Goal: Information Seeking & Learning: Learn about a topic

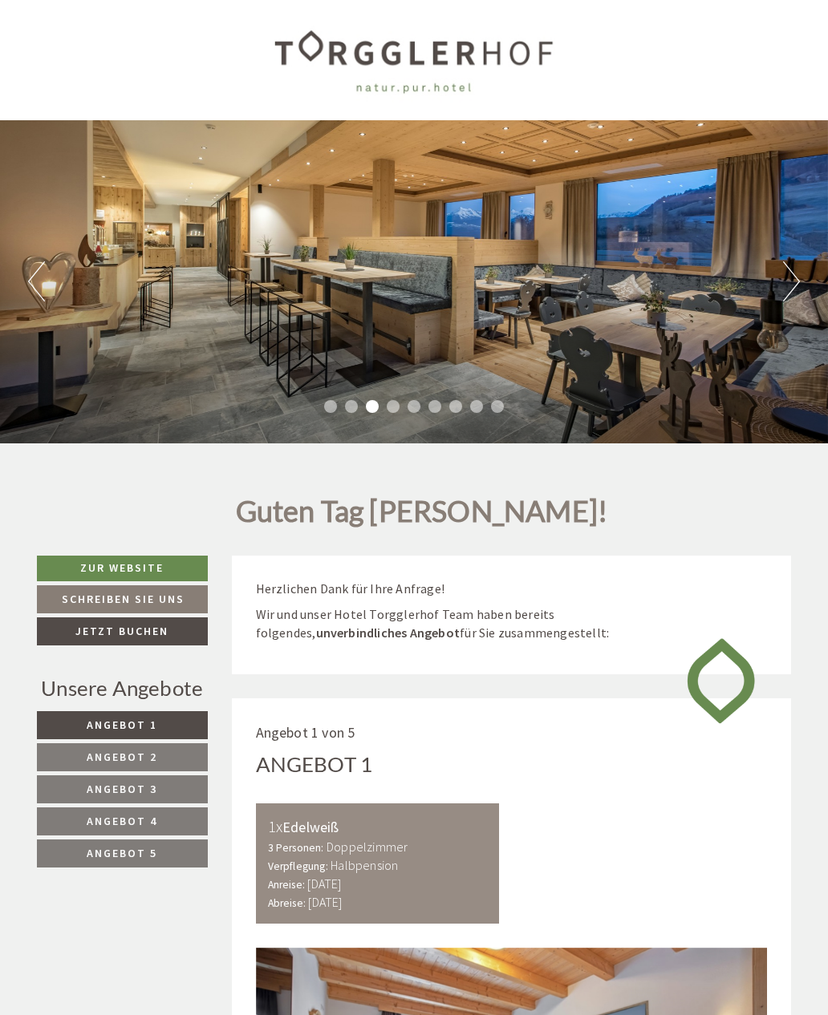
click at [168, 744] on link "Angebot 2" at bounding box center [122, 758] width 171 height 28
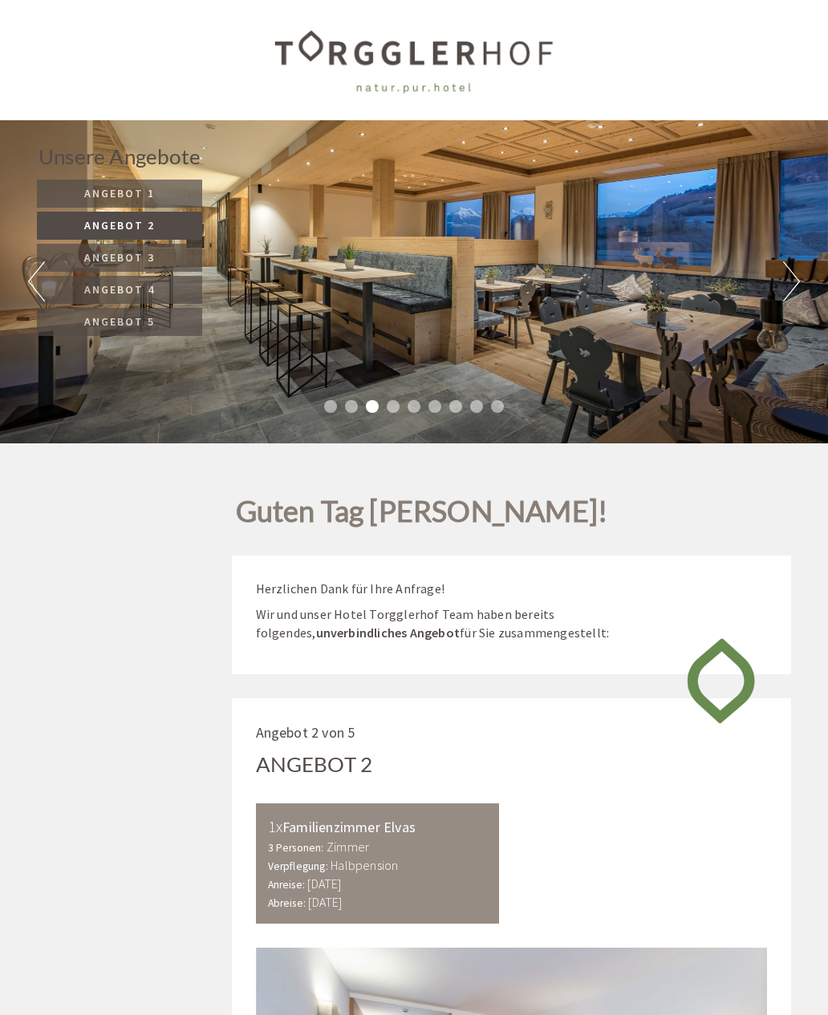
click at [148, 346] on div "Unsere Angebote Angebot 1 Angebot 2 Angebot 3 Angebot 4 Angebot 5" at bounding box center [122, 248] width 170 height 213
click at [142, 233] on span "Angebot 2" at bounding box center [119, 225] width 71 height 14
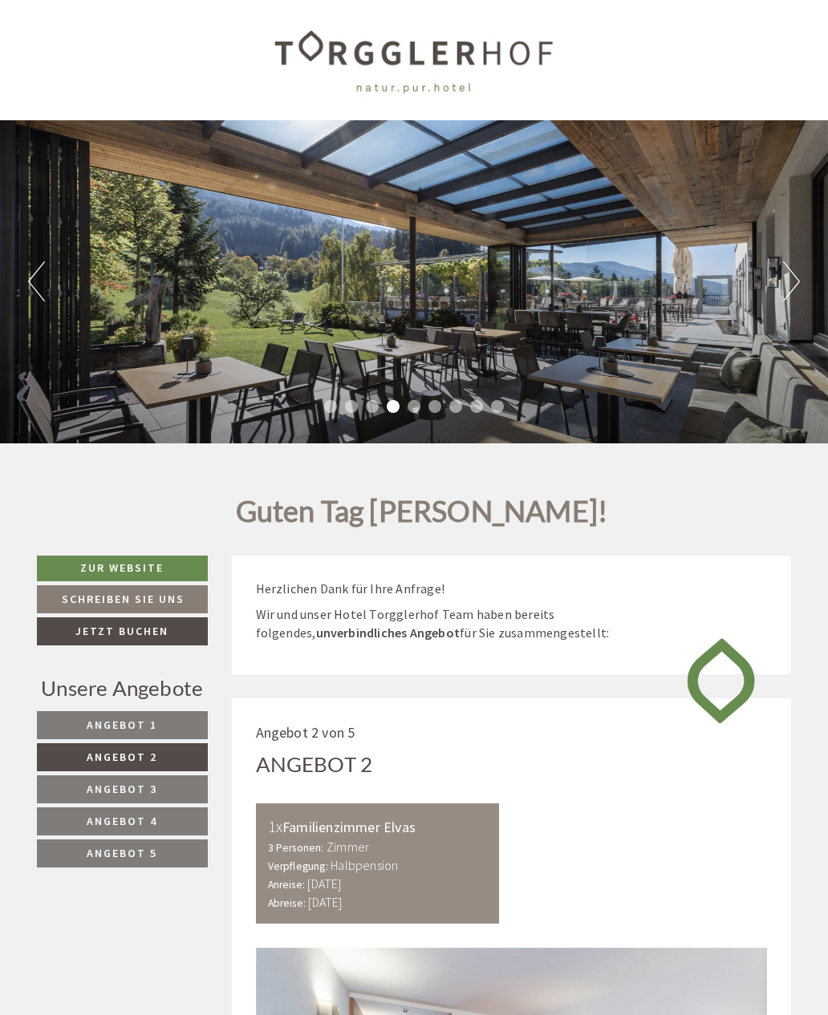
click at [131, 744] on link "Angebot 2" at bounding box center [122, 758] width 171 height 28
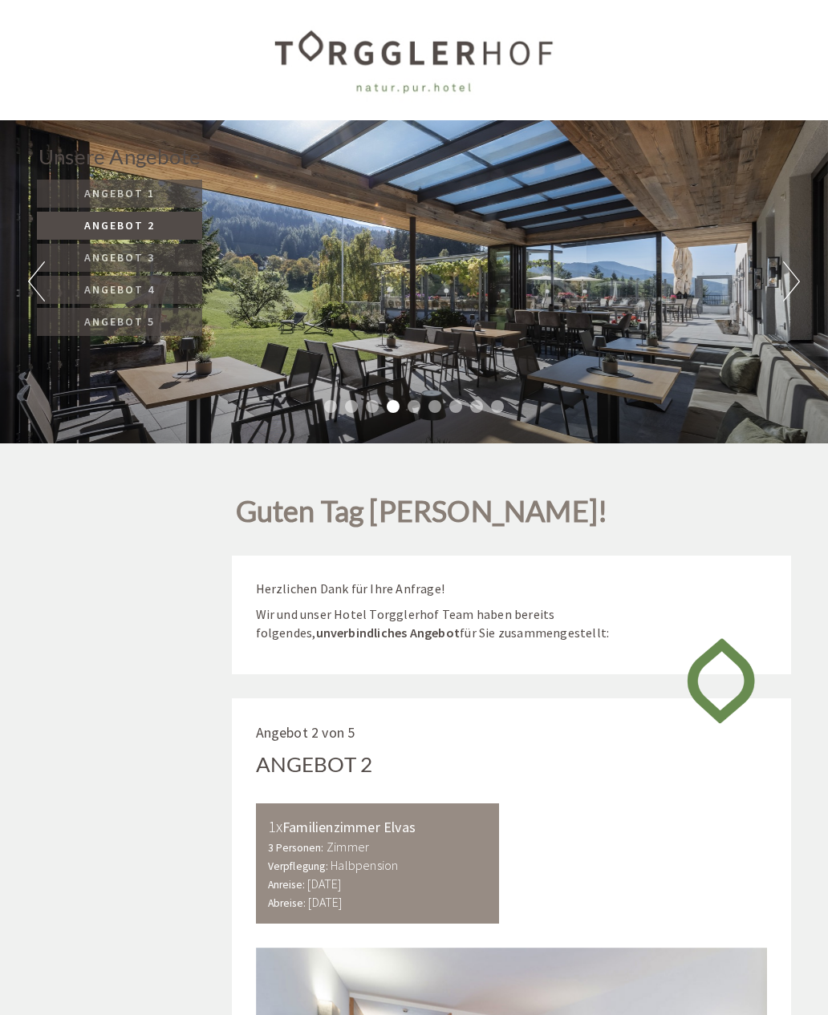
click at [785, 261] on button "Next" at bounding box center [791, 281] width 17 height 40
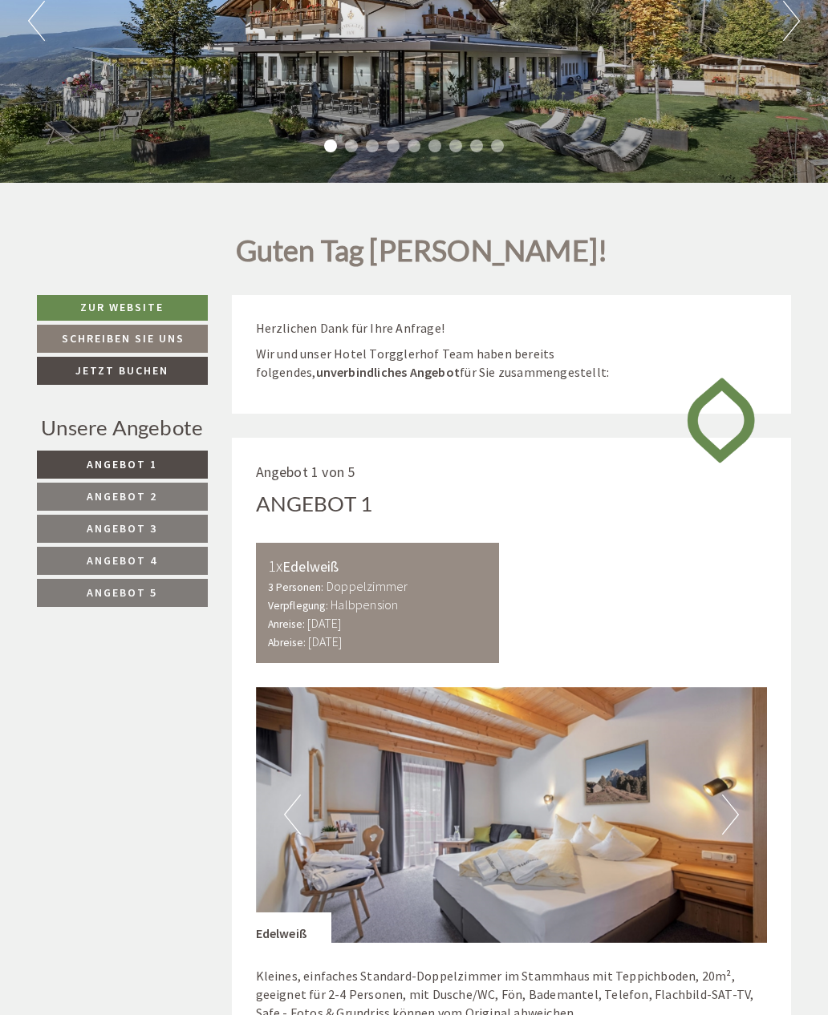
scroll to position [356, 0]
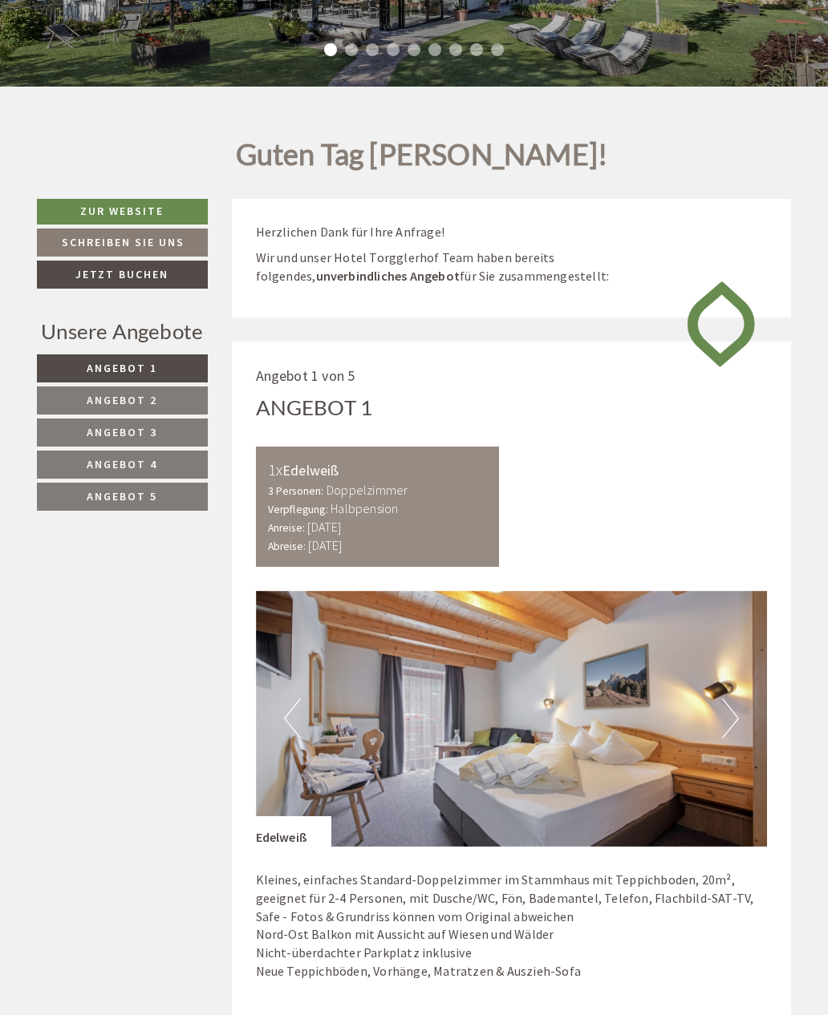
click at [156, 393] on span "Angebot 2" at bounding box center [122, 400] width 71 height 14
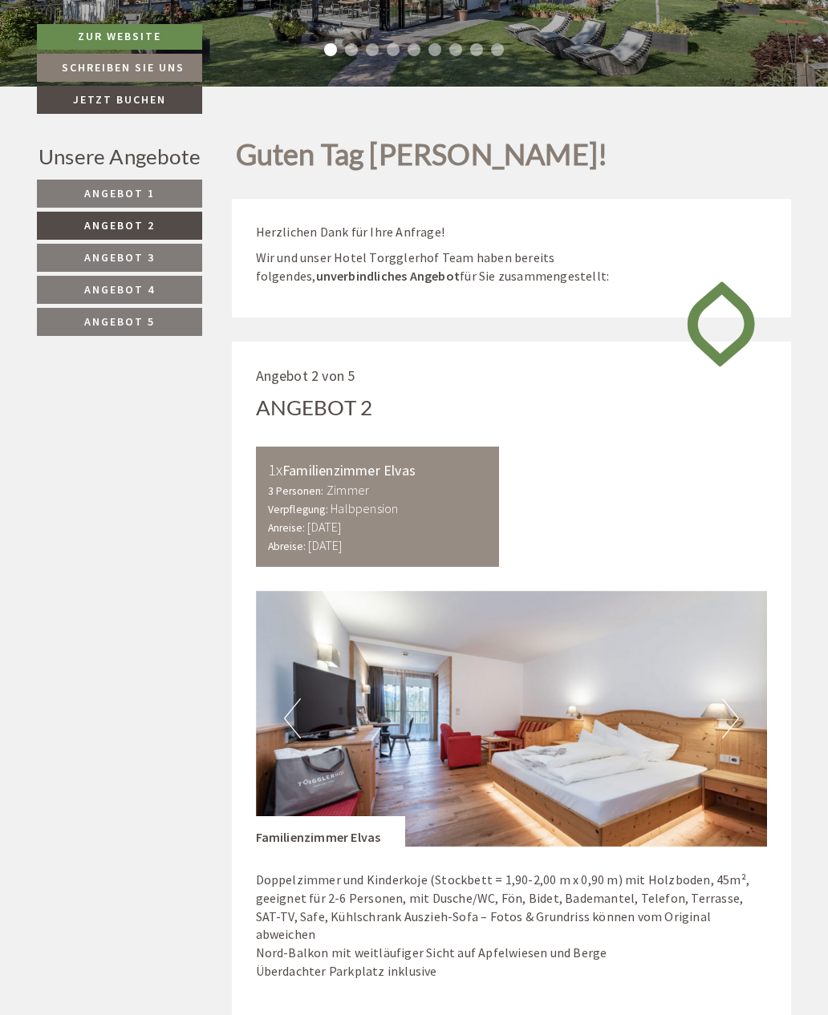
scroll to position [696, 0]
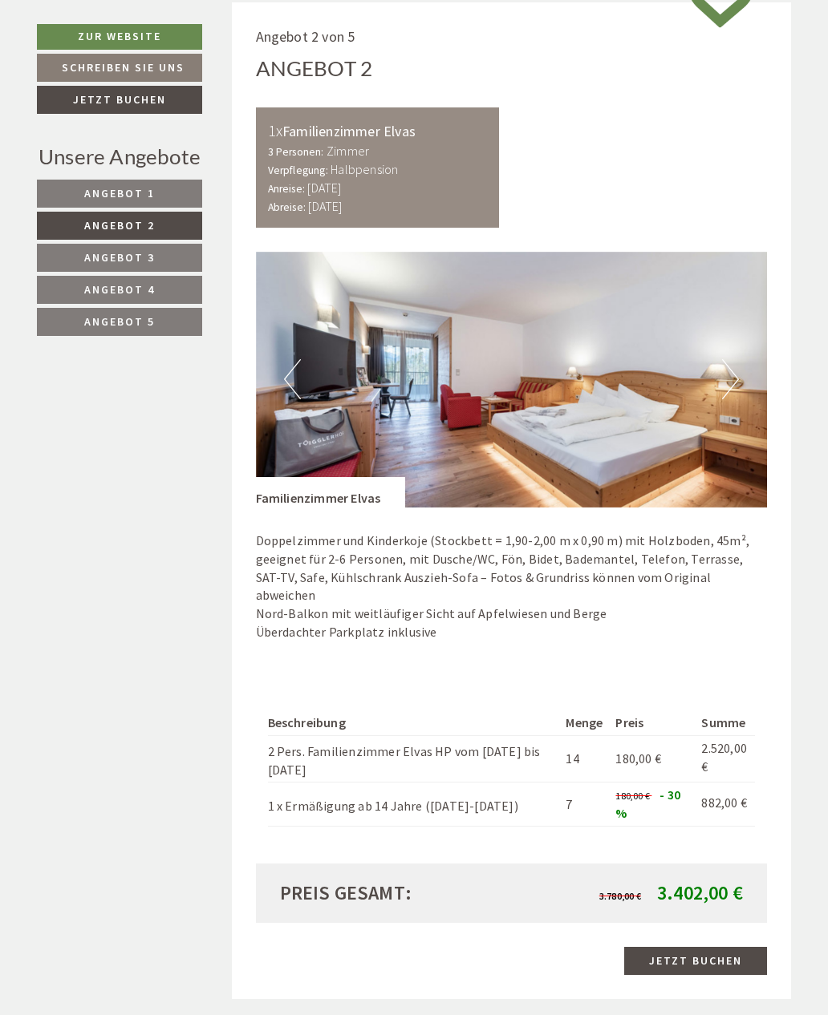
click at [154, 257] on span "Angebot 3" at bounding box center [119, 257] width 71 height 14
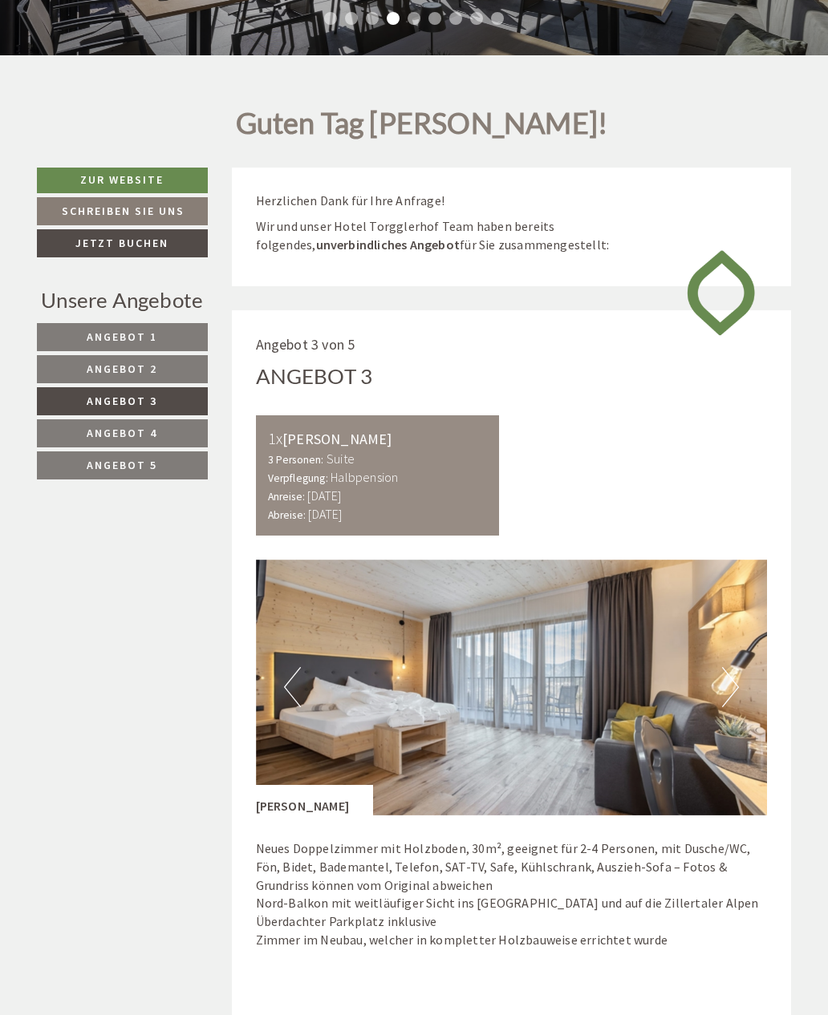
scroll to position [360, 0]
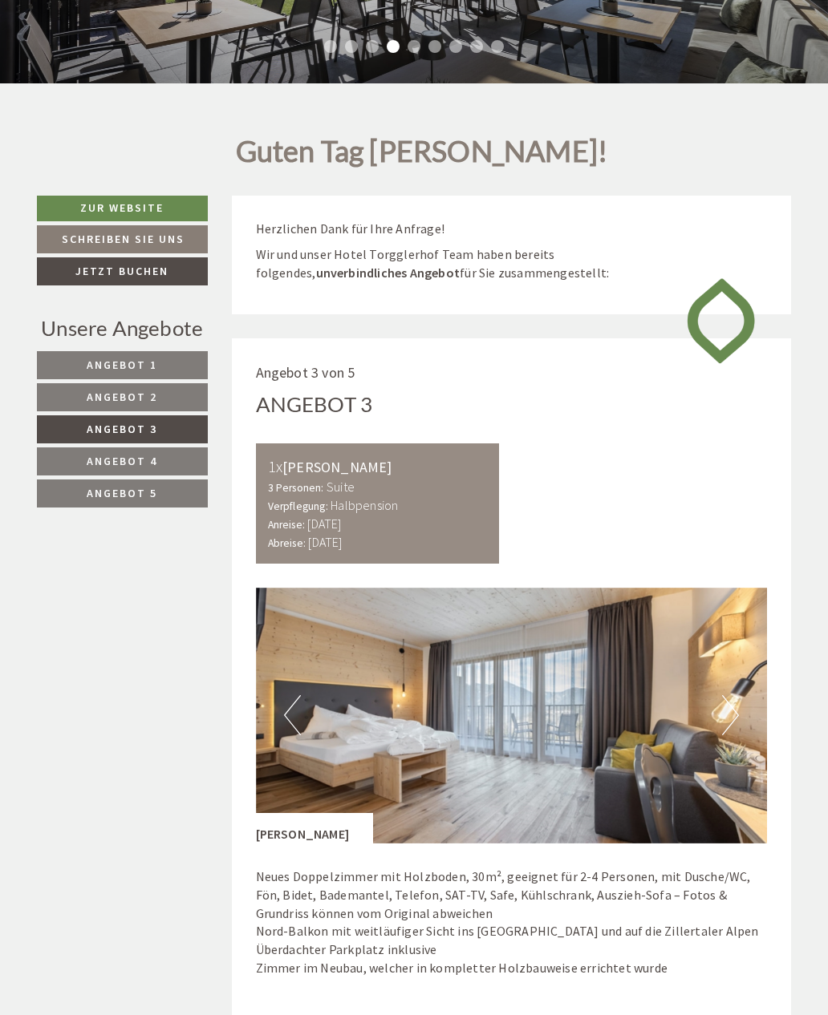
click at [148, 466] on span "Angebot 4" at bounding box center [122, 461] width 71 height 14
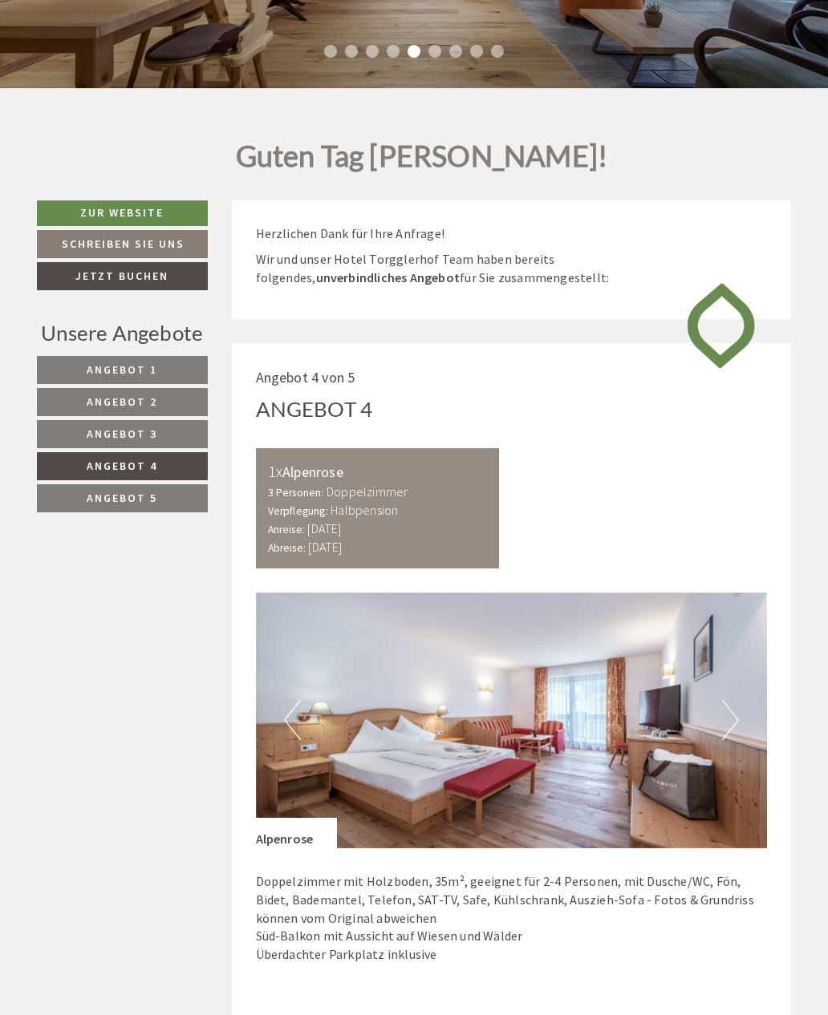
scroll to position [228, 0]
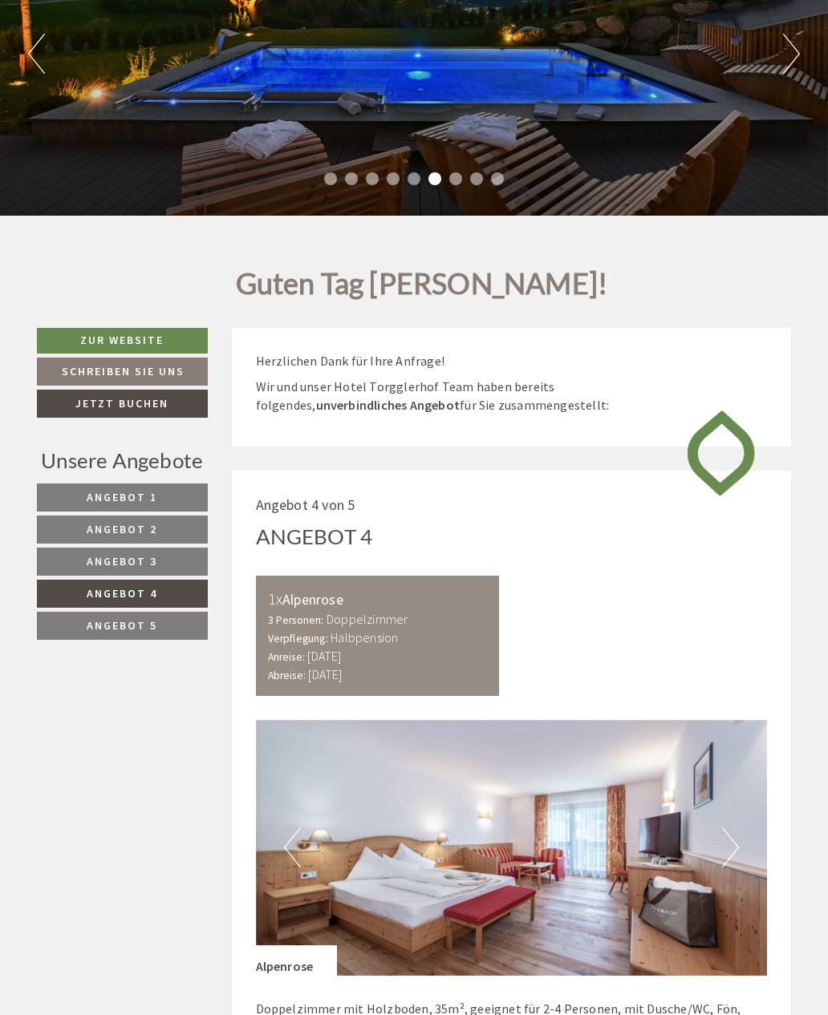
click at [143, 626] on span "Angebot 5" at bounding box center [122, 625] width 71 height 14
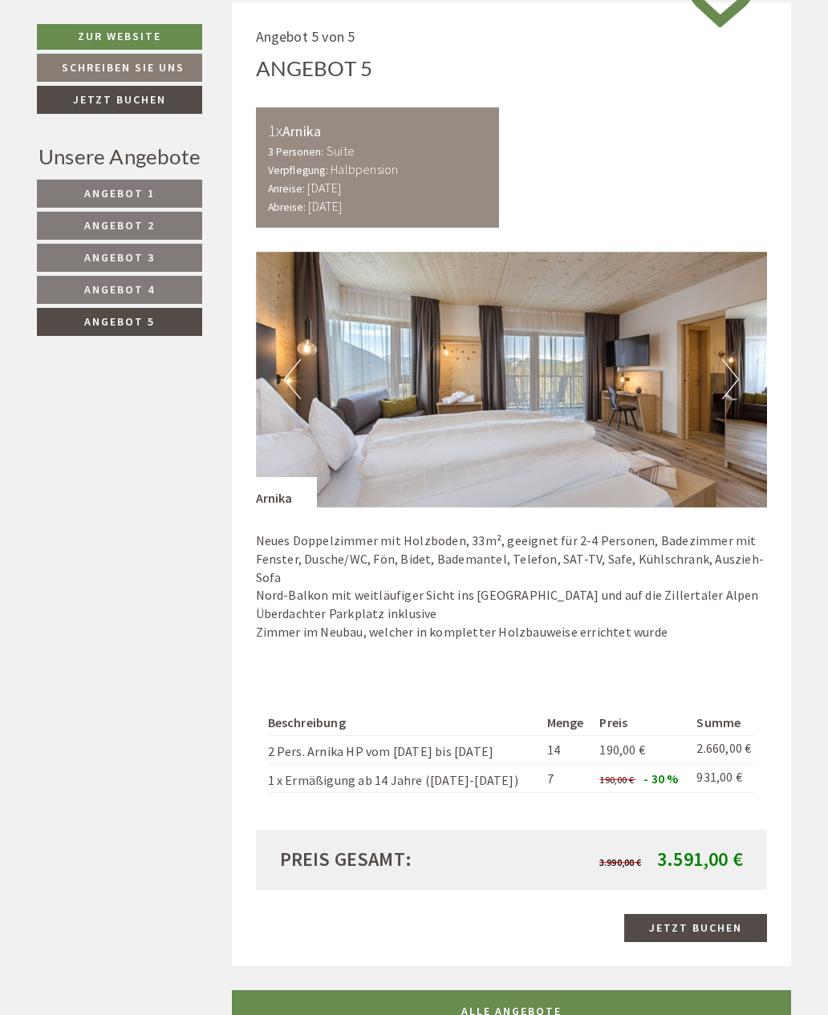
click at [730, 379] on button "Next" at bounding box center [730, 379] width 17 height 40
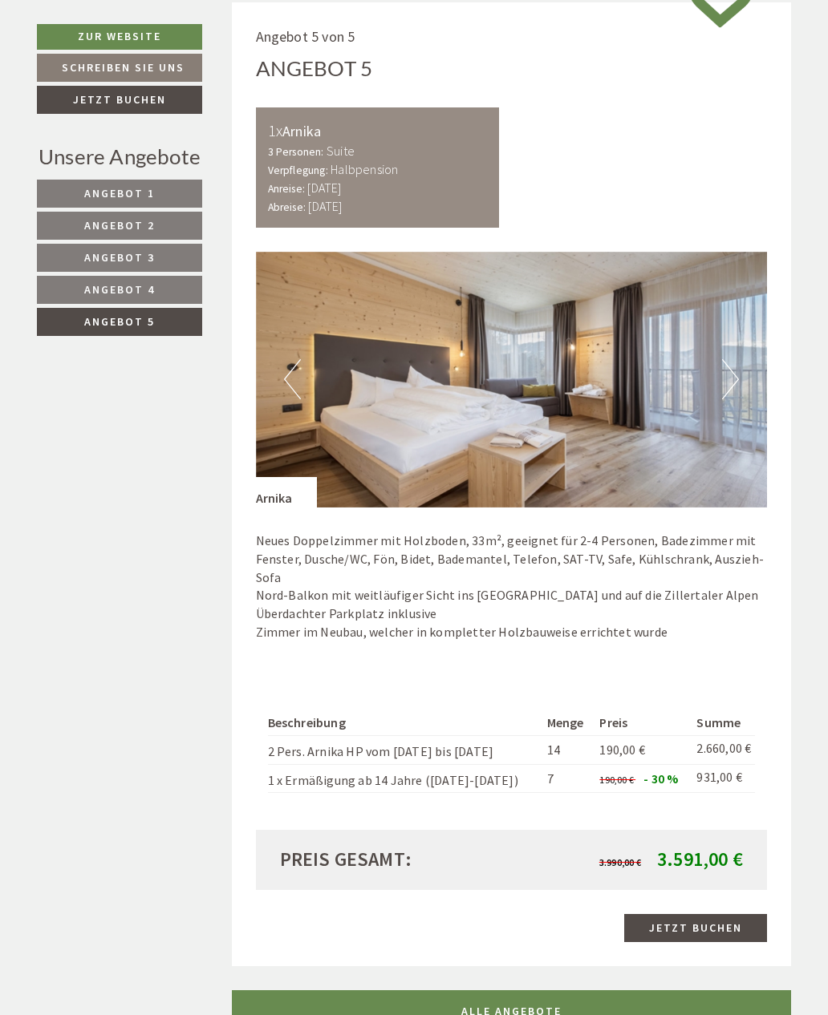
click at [736, 377] on button "Next" at bounding box center [730, 379] width 17 height 40
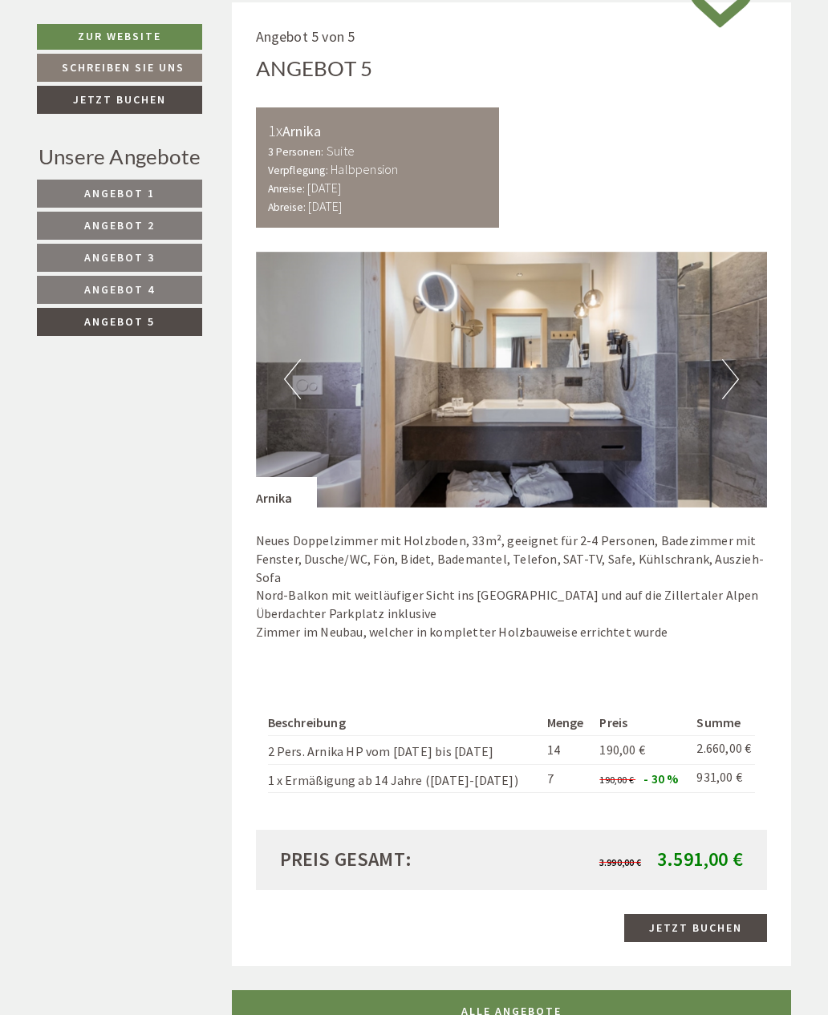
click at [736, 375] on button "Next" at bounding box center [730, 379] width 17 height 40
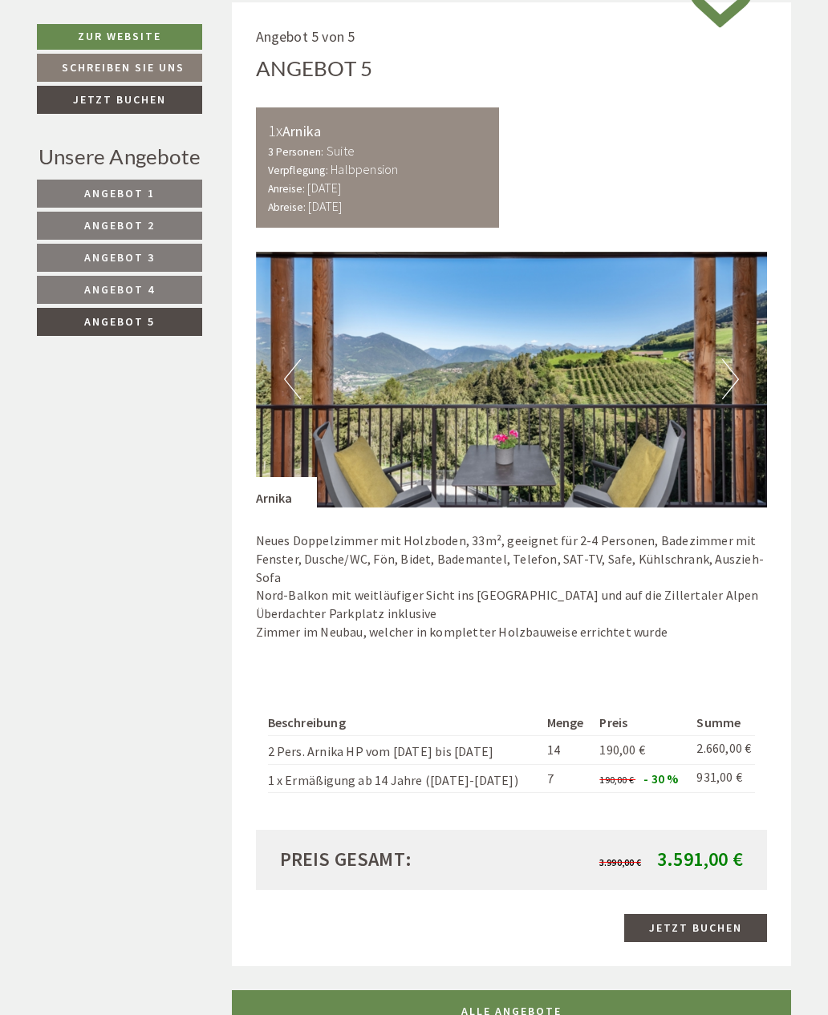
click at [740, 371] on img at bounding box center [512, 380] width 512 height 256
click at [732, 375] on button "Next" at bounding box center [730, 379] width 17 height 40
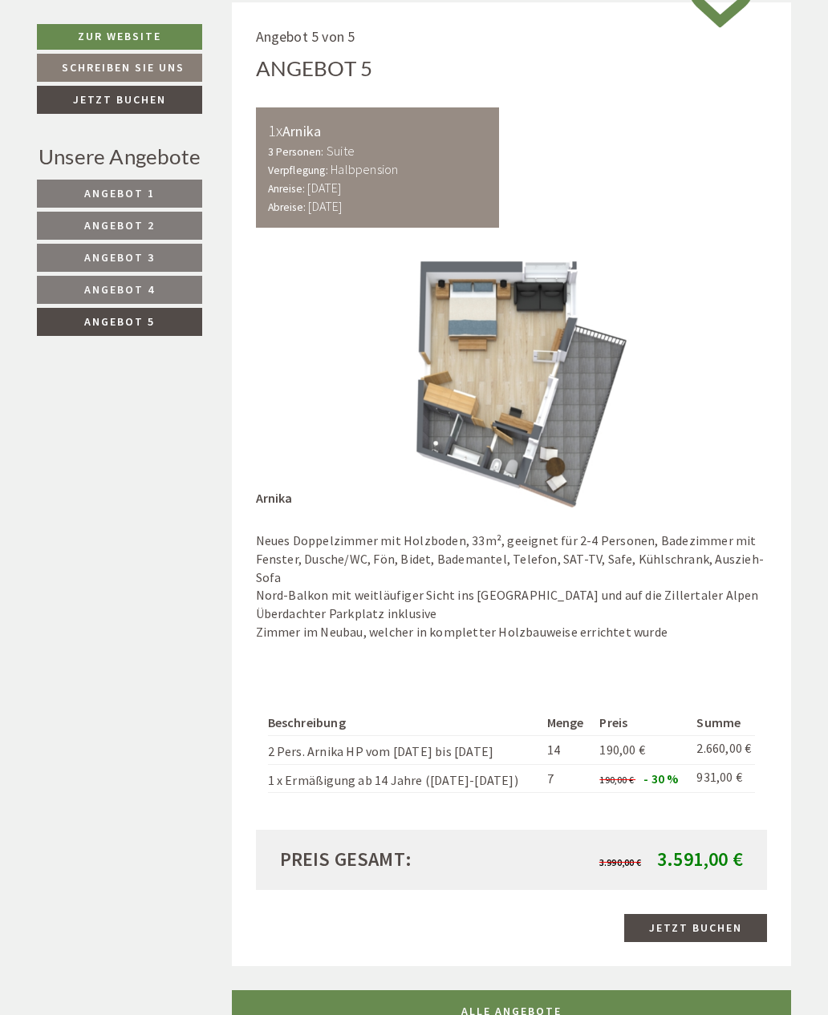
click at [732, 375] on button "Next" at bounding box center [730, 379] width 17 height 40
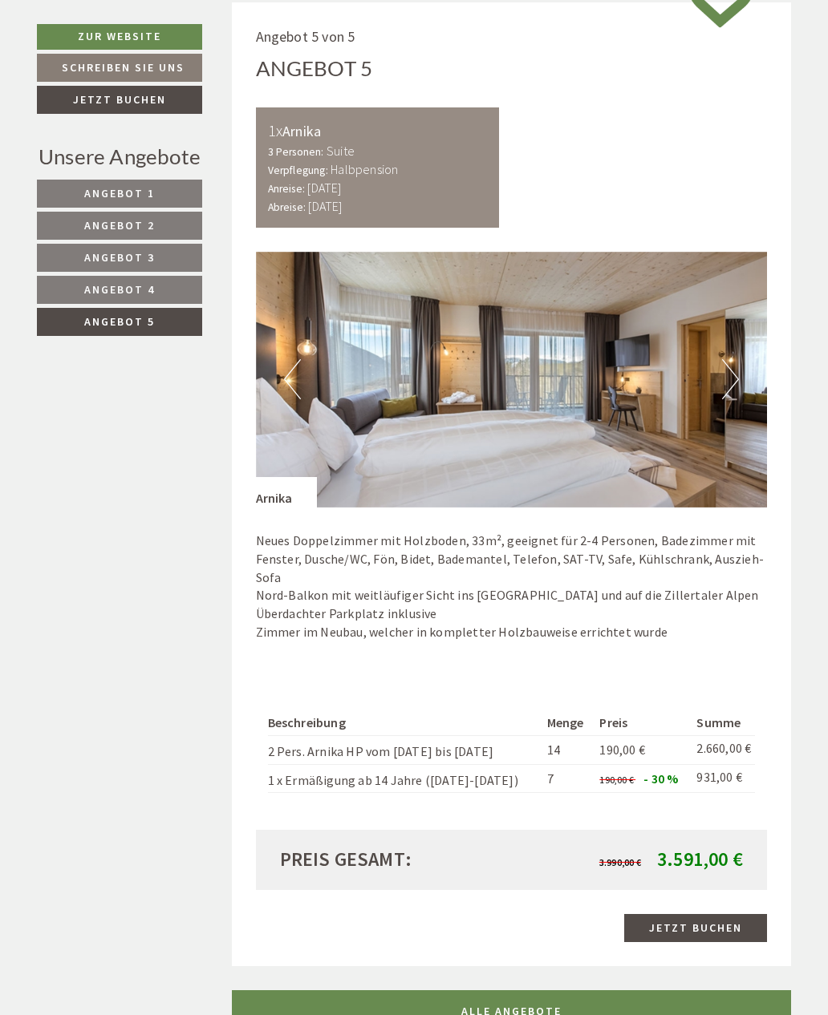
click at [280, 375] on img at bounding box center [512, 380] width 512 height 256
click at [294, 373] on button "Previous" at bounding box center [292, 379] width 17 height 40
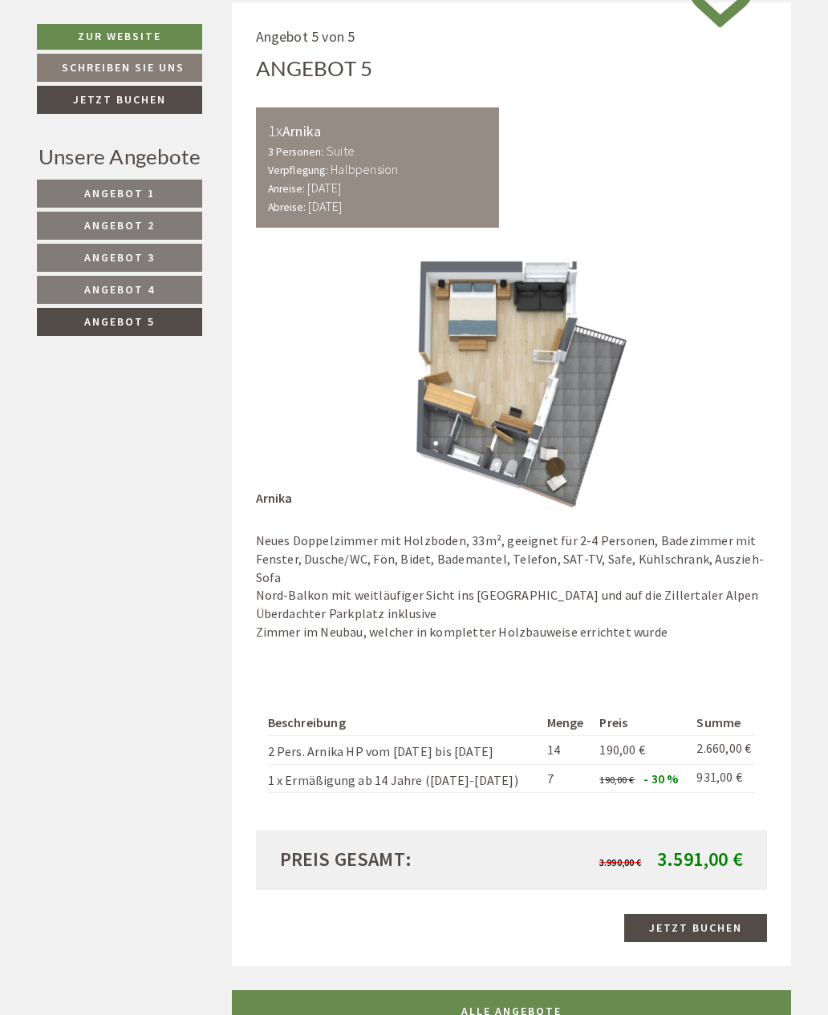
click at [156, 227] on link "Angebot 2" at bounding box center [119, 226] width 165 height 28
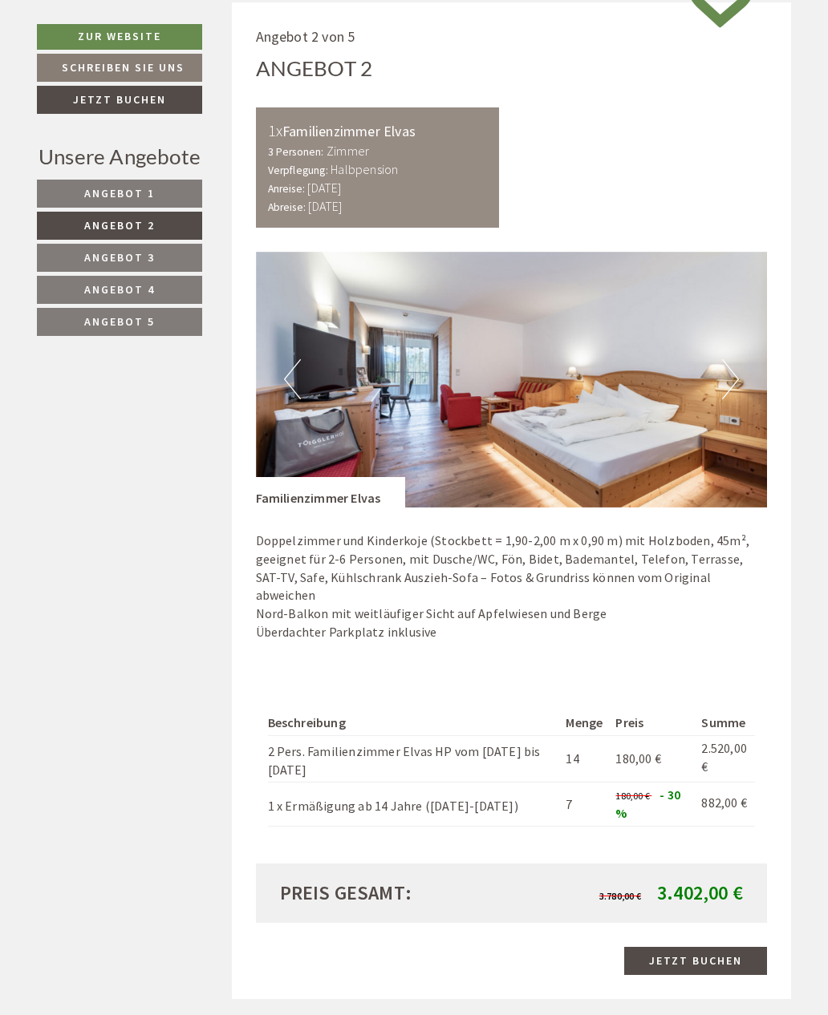
click at [736, 380] on button "Next" at bounding box center [730, 379] width 17 height 40
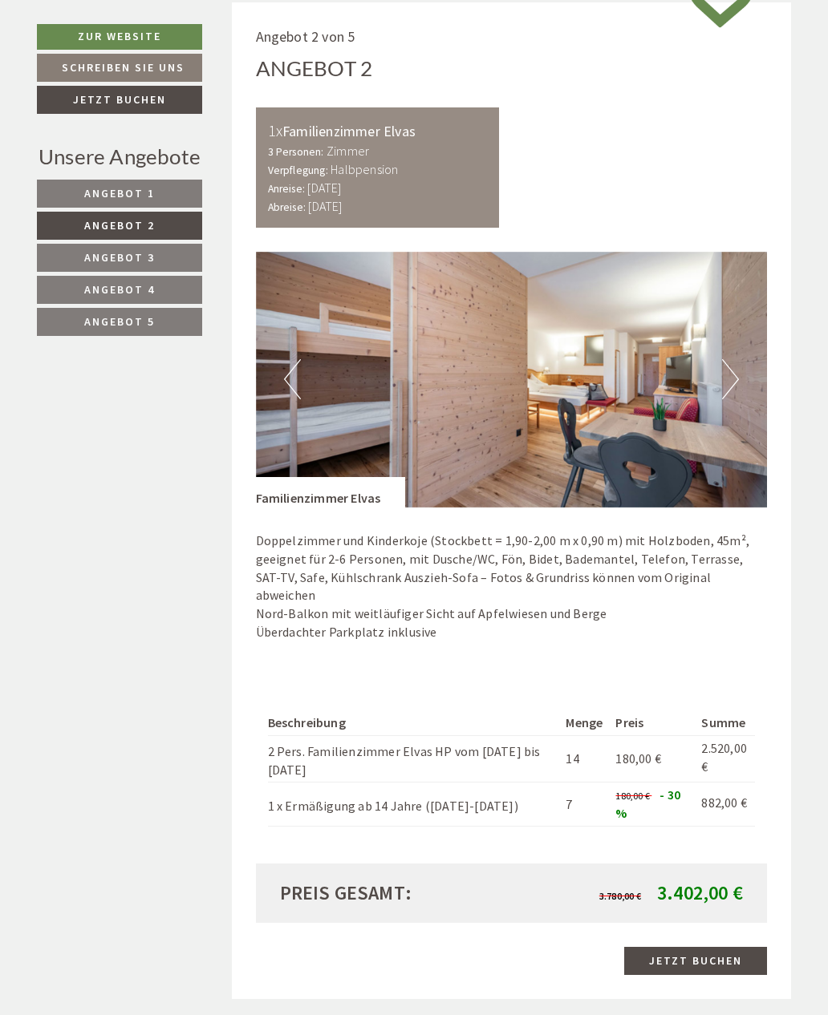
click at [735, 389] on button "Next" at bounding box center [730, 379] width 17 height 40
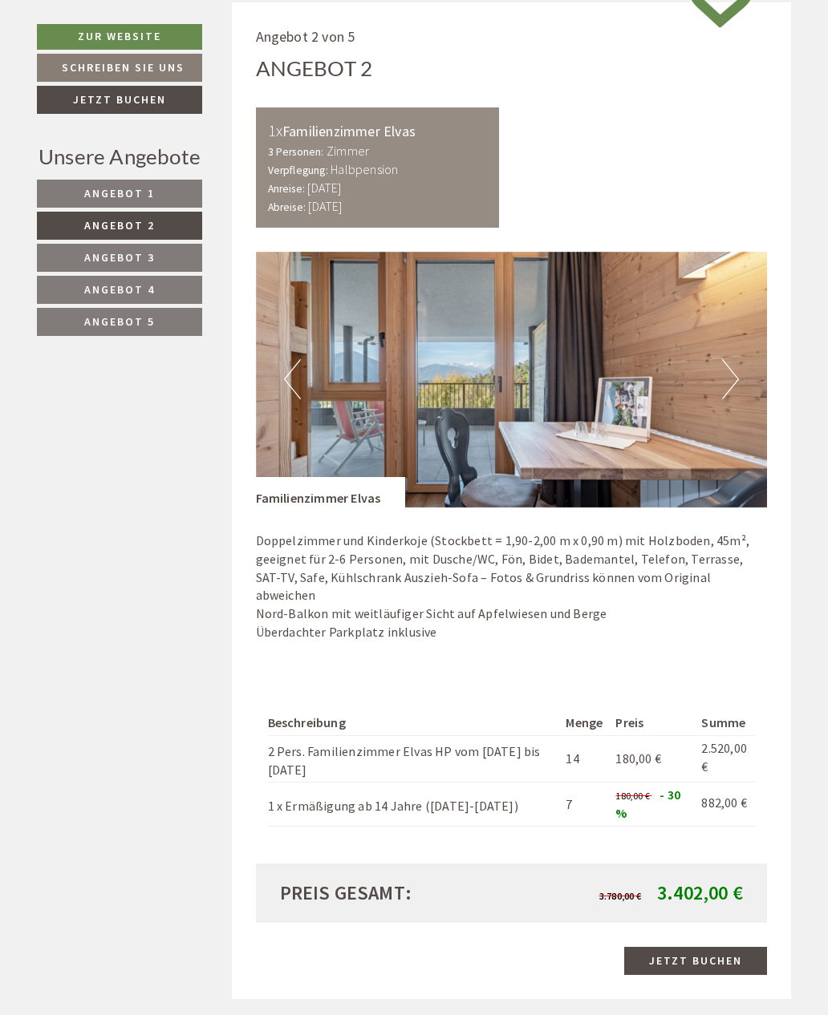
click at [735, 385] on button "Next" at bounding box center [730, 379] width 17 height 40
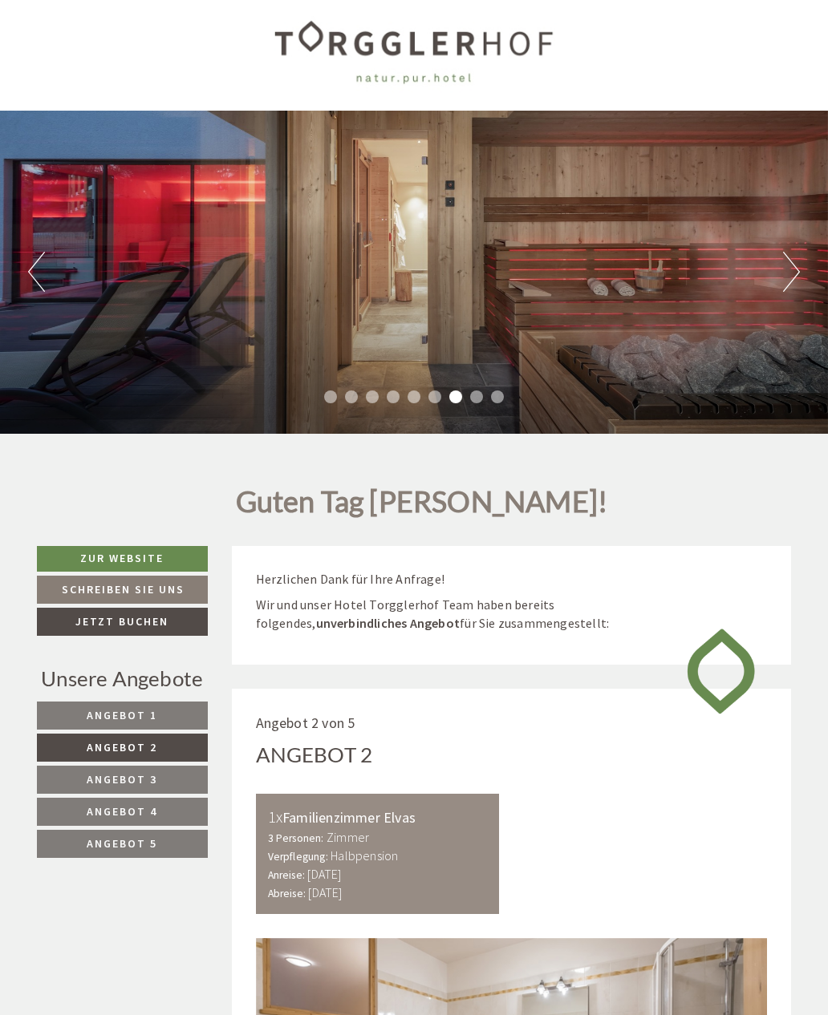
scroll to position [0, 0]
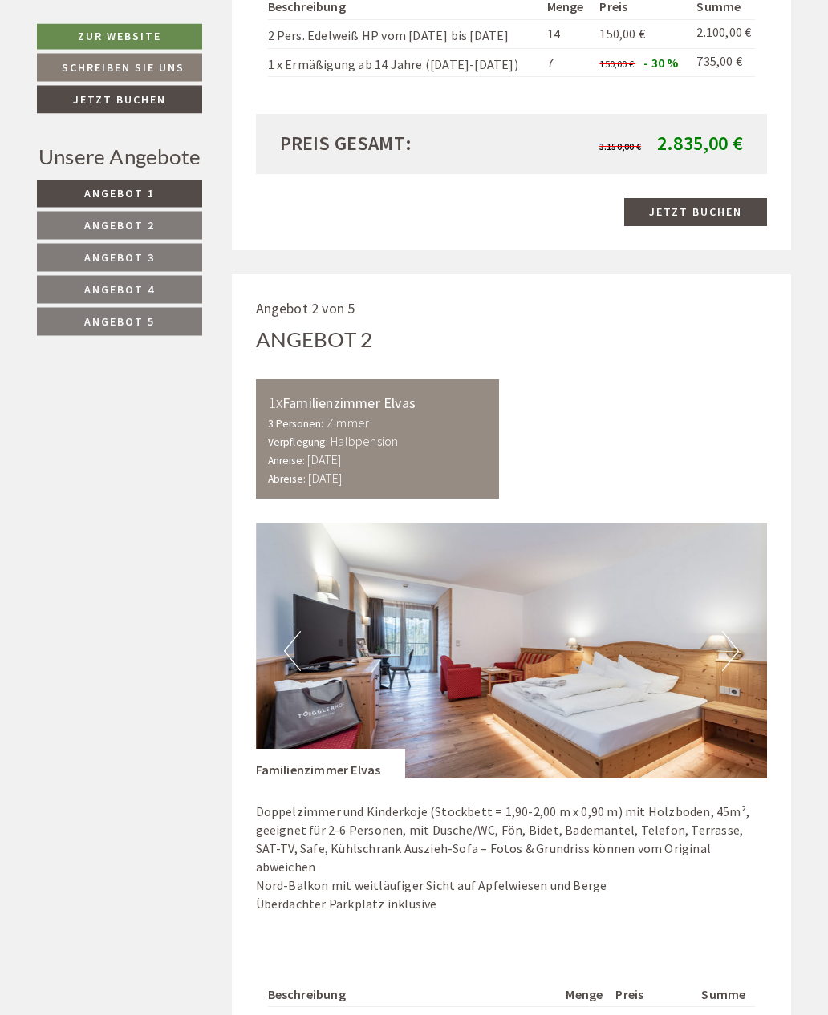
scroll to position [1412, 0]
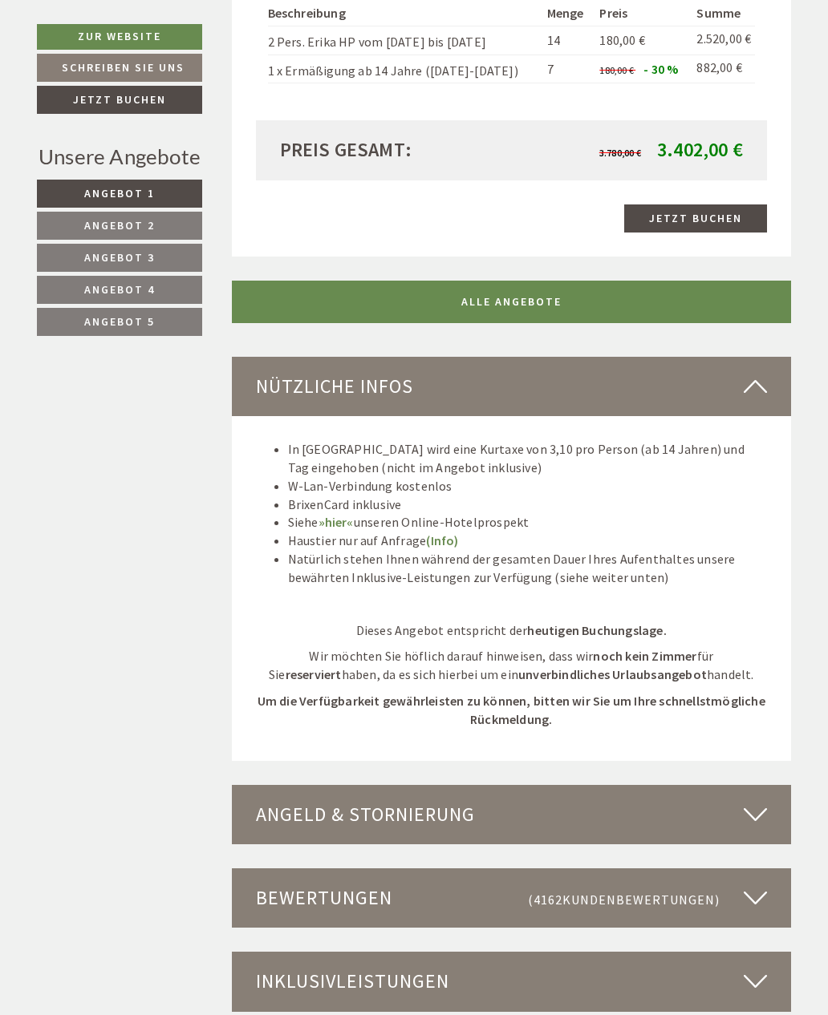
click at [167, 288] on link "Angebot 4" at bounding box center [119, 290] width 165 height 28
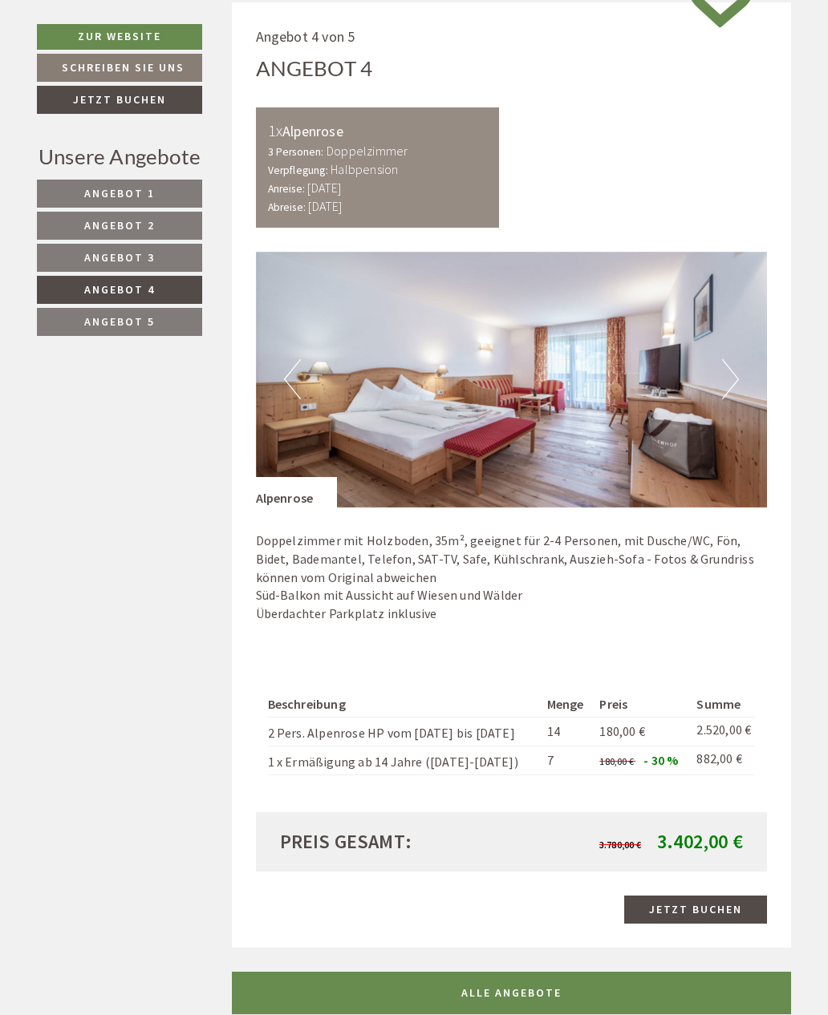
click at [168, 322] on link "Angebot 5" at bounding box center [119, 322] width 165 height 28
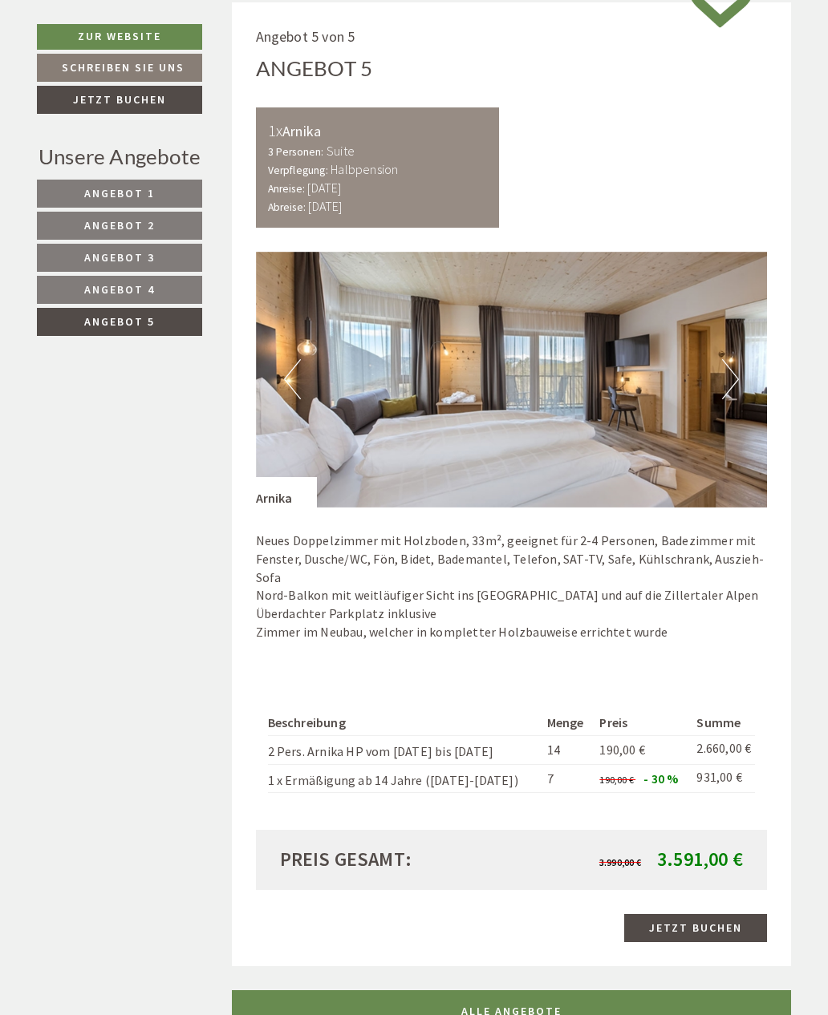
scroll to position [0, 0]
click at [553, 1001] on link "ALLE ANGEBOTE" at bounding box center [512, 1012] width 560 height 43
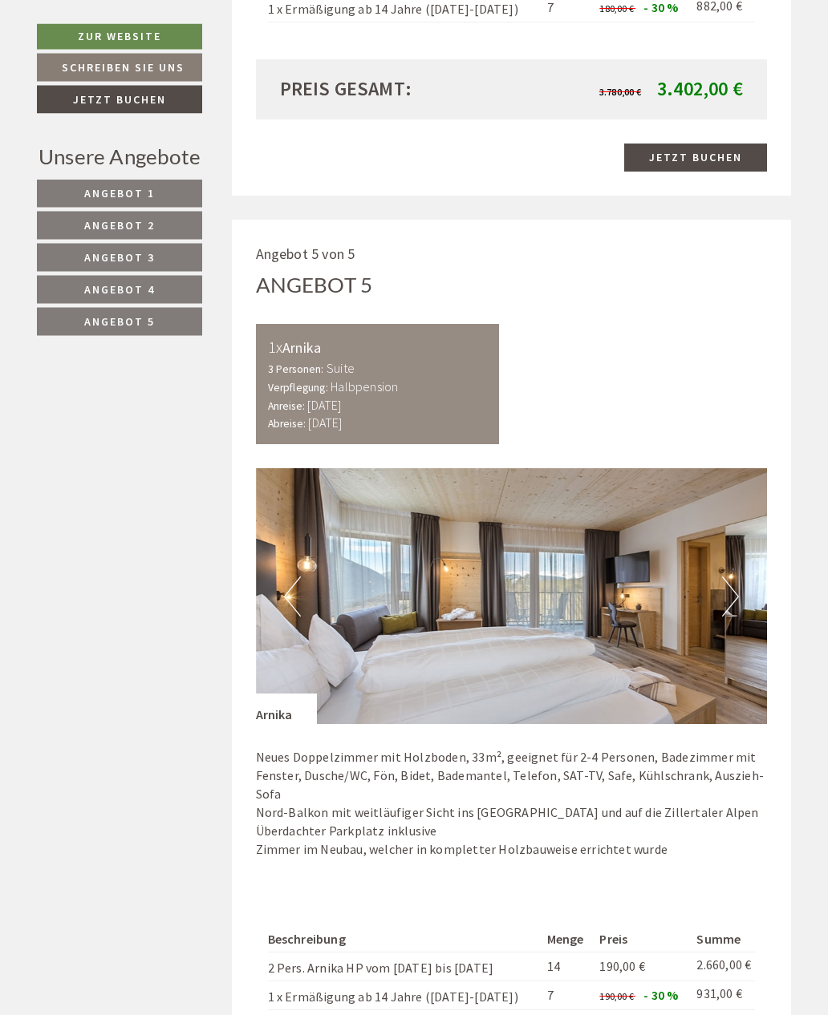
scroll to position [4510, 0]
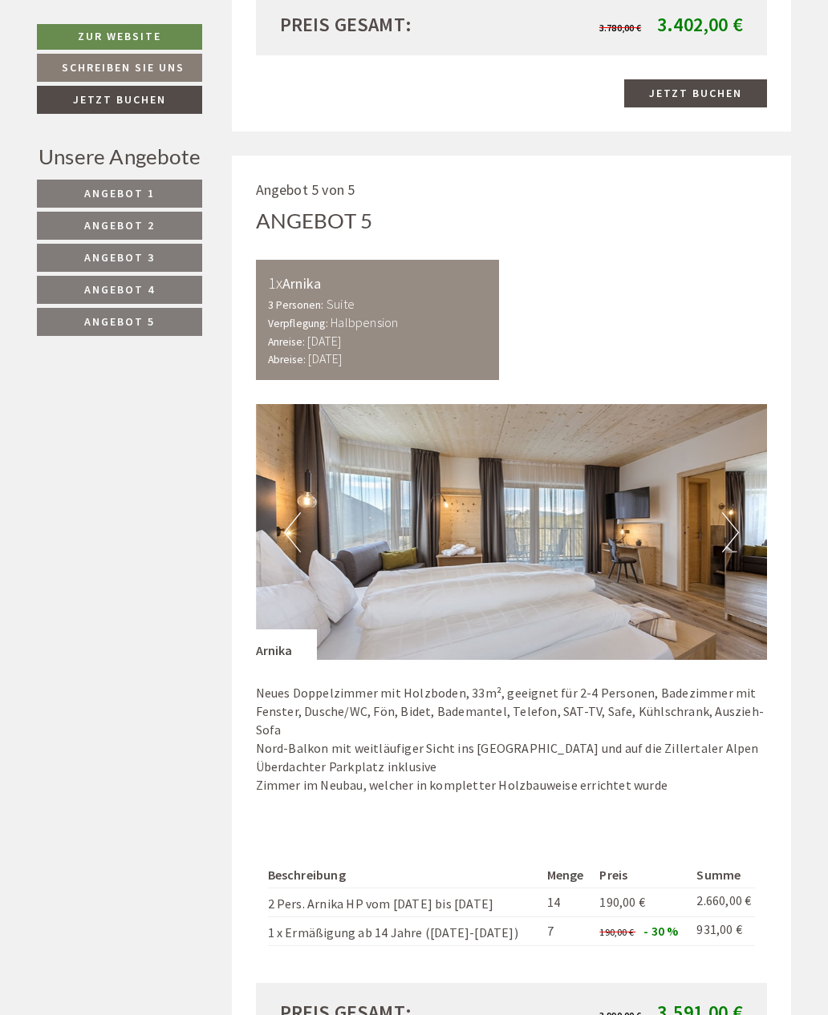
click at [740, 472] on img at bounding box center [512, 532] width 512 height 256
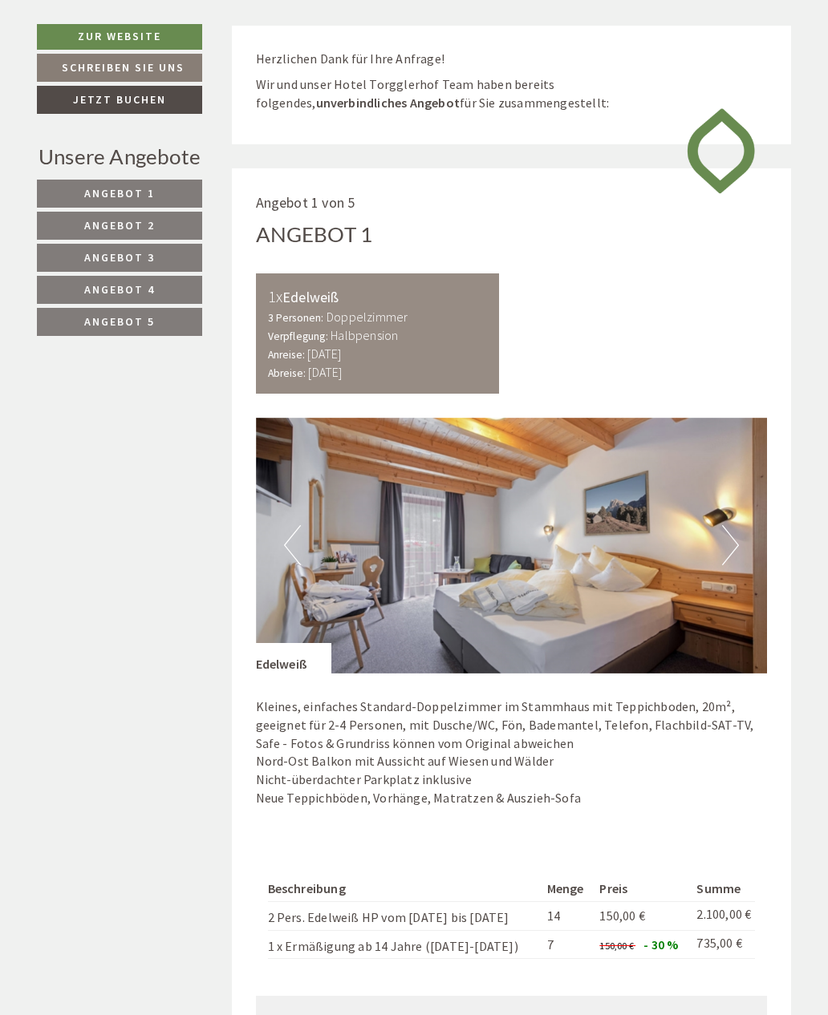
scroll to position [0, 0]
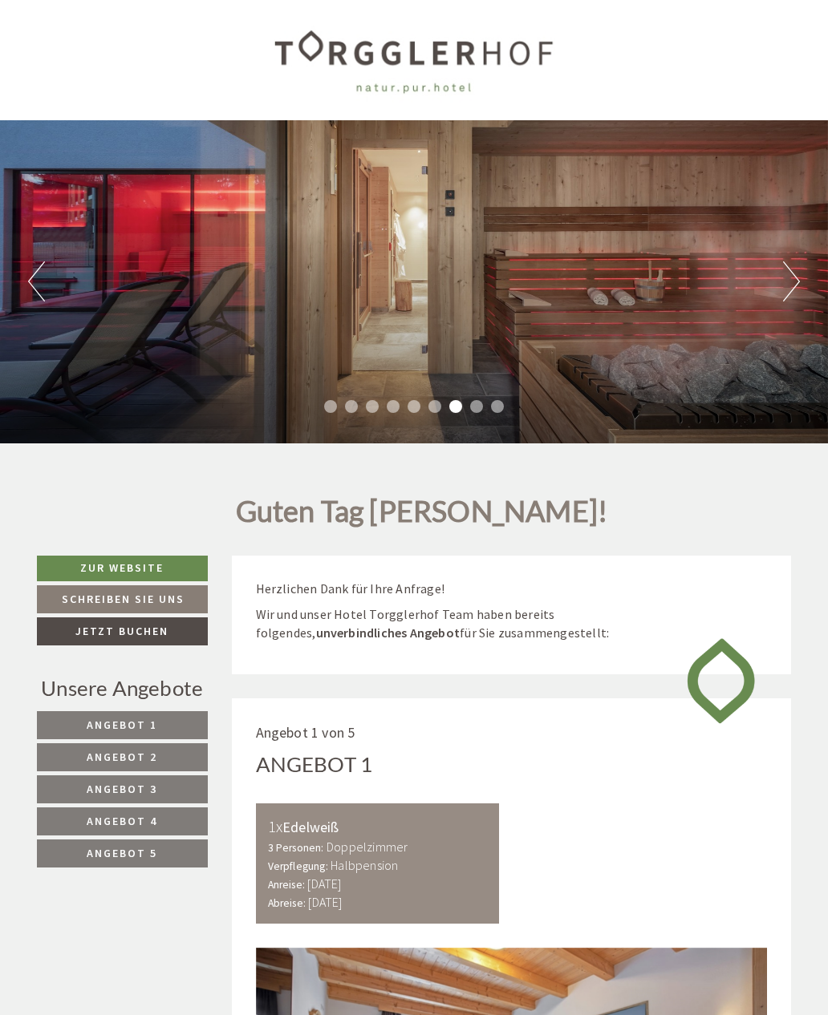
click at [825, 503] on div "Guten Tag Frau Heike Bischoff! Herzlichen Dank für Ihre Anfrage! Wir und unser …" at bounding box center [414, 500] width 828 height 112
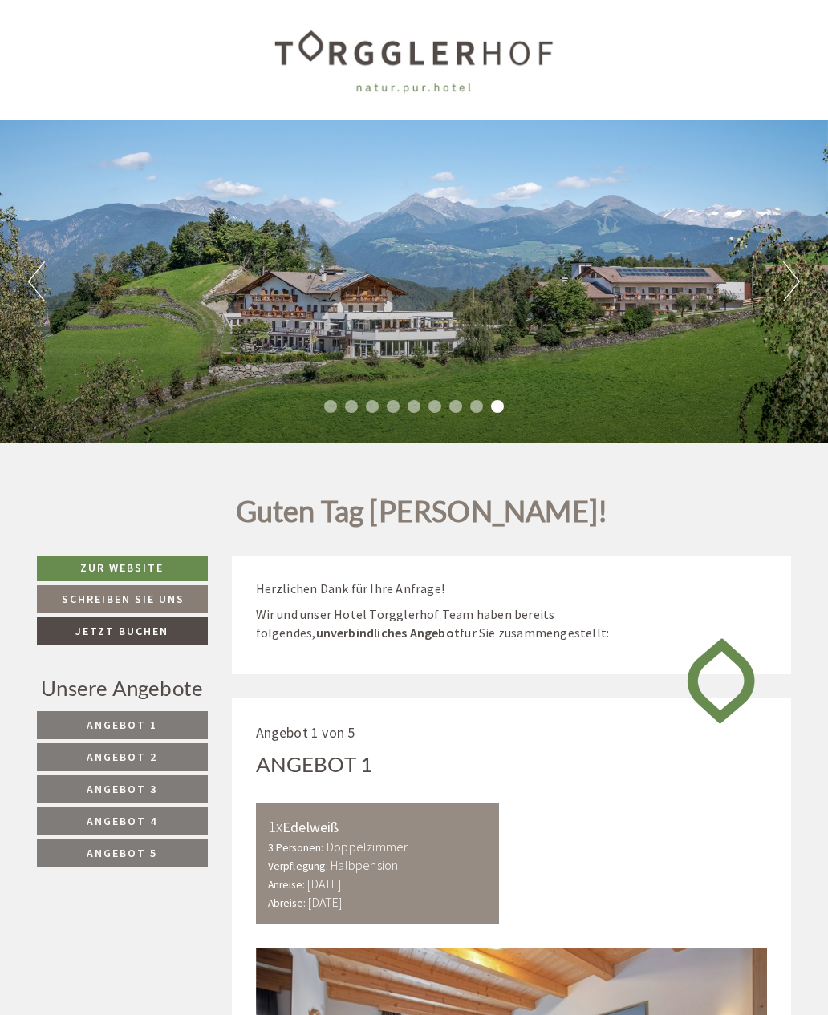
click at [792, 286] on button "Next" at bounding box center [791, 281] width 17 height 40
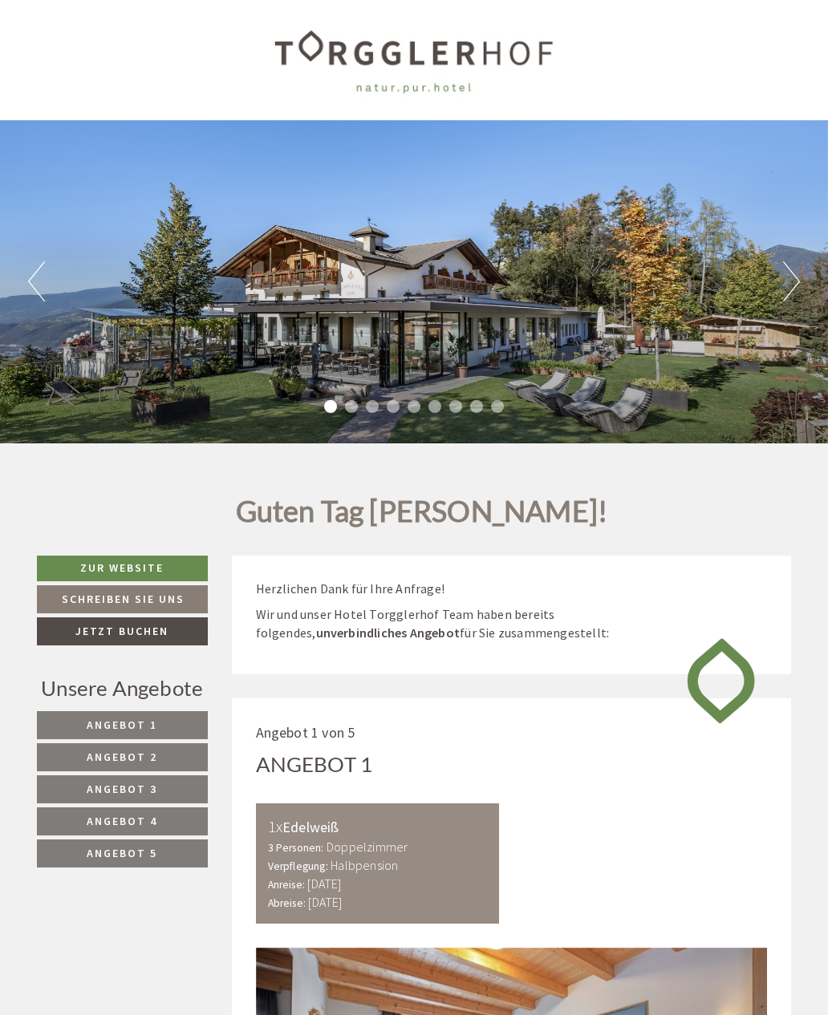
click at [787, 284] on button "Next" at bounding box center [791, 281] width 17 height 40
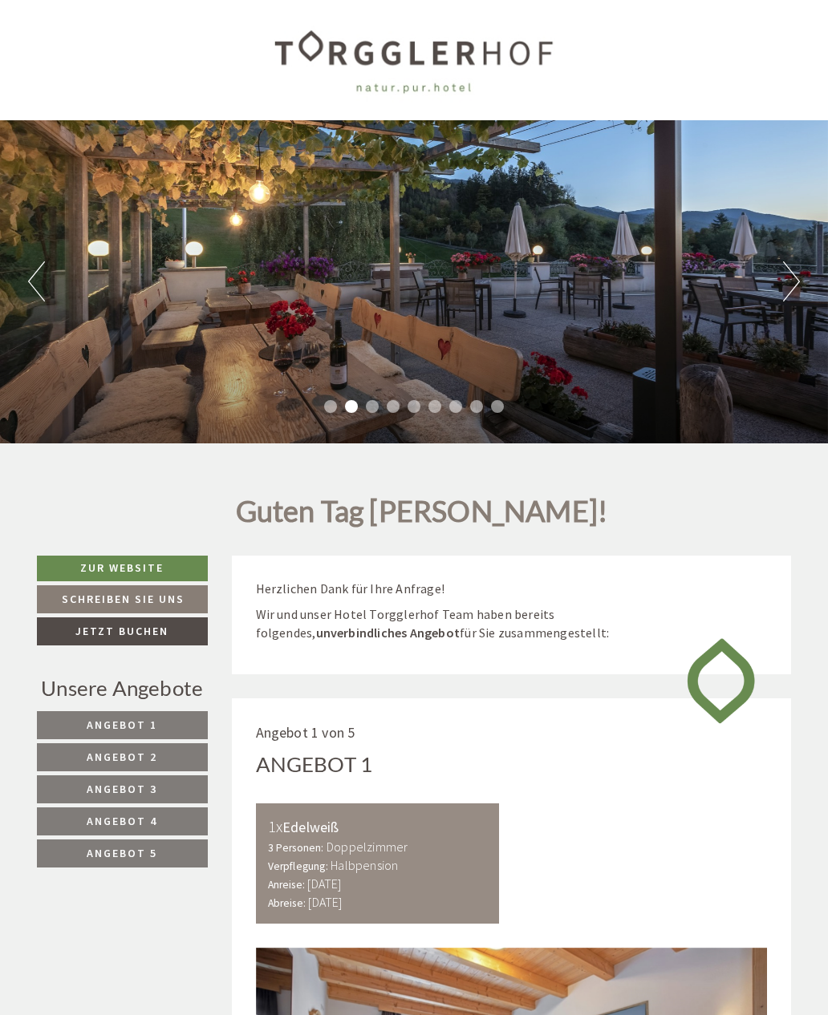
click at [788, 283] on button "Next" at bounding box center [791, 281] width 17 height 40
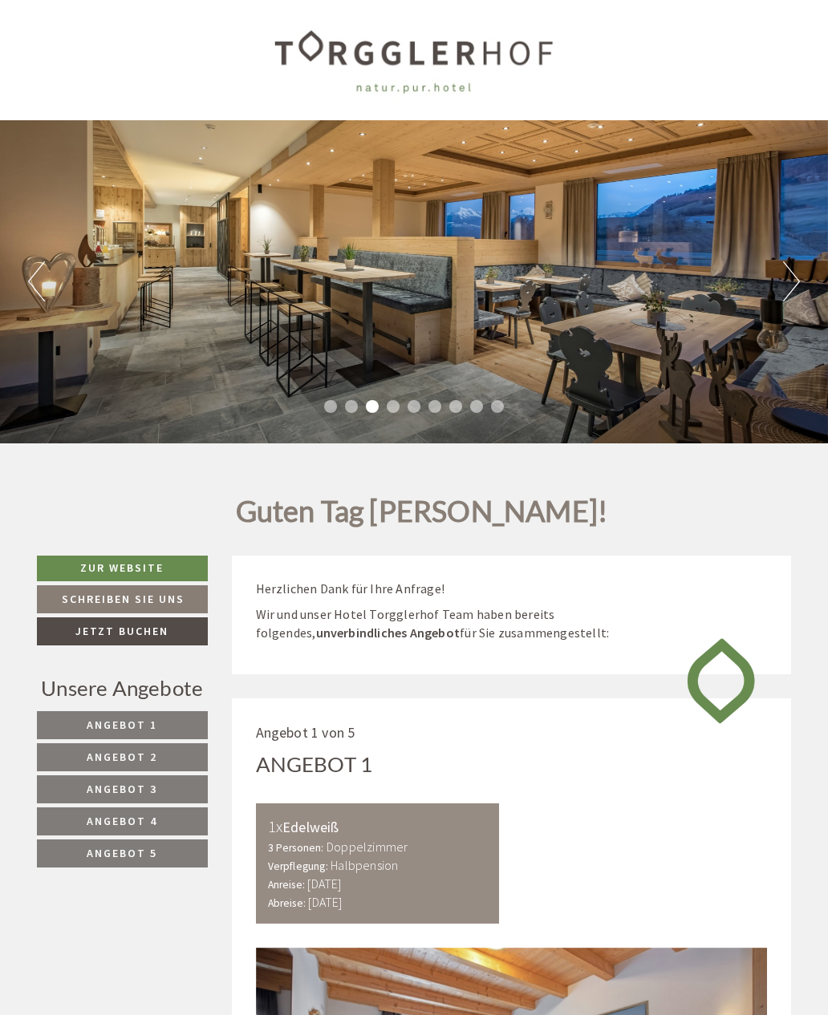
click at [789, 289] on button "Next" at bounding box center [791, 281] width 17 height 40
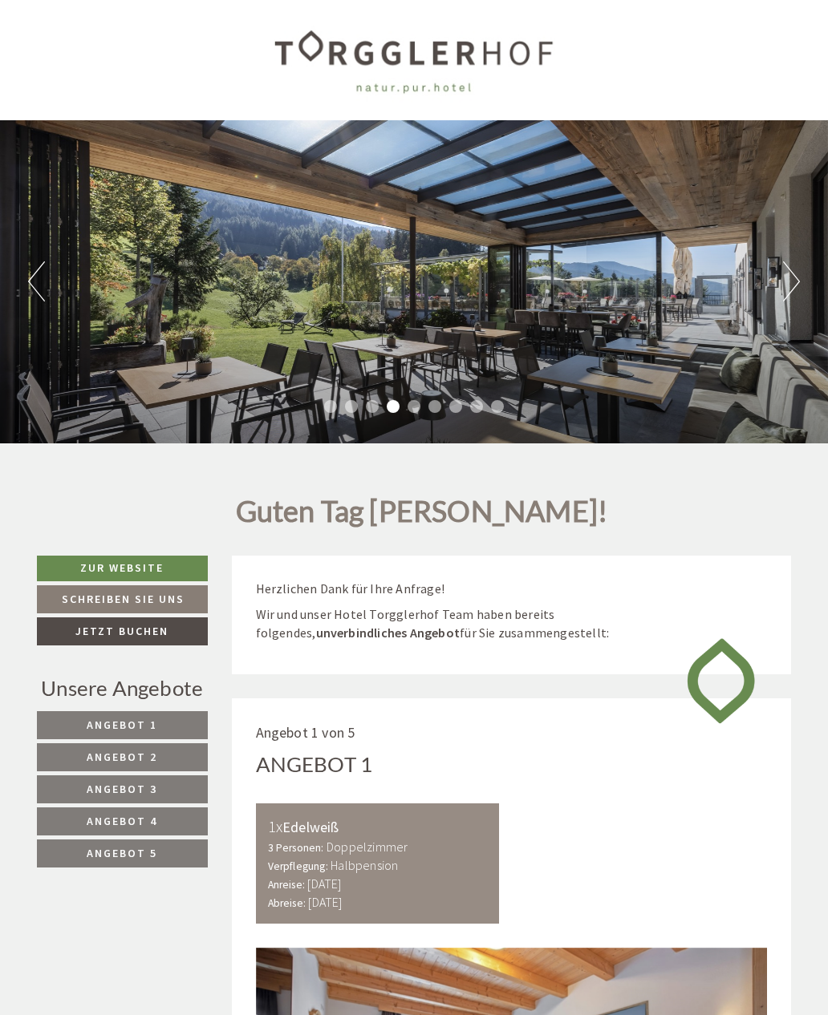
click at [792, 290] on button "Next" at bounding box center [791, 281] width 17 height 40
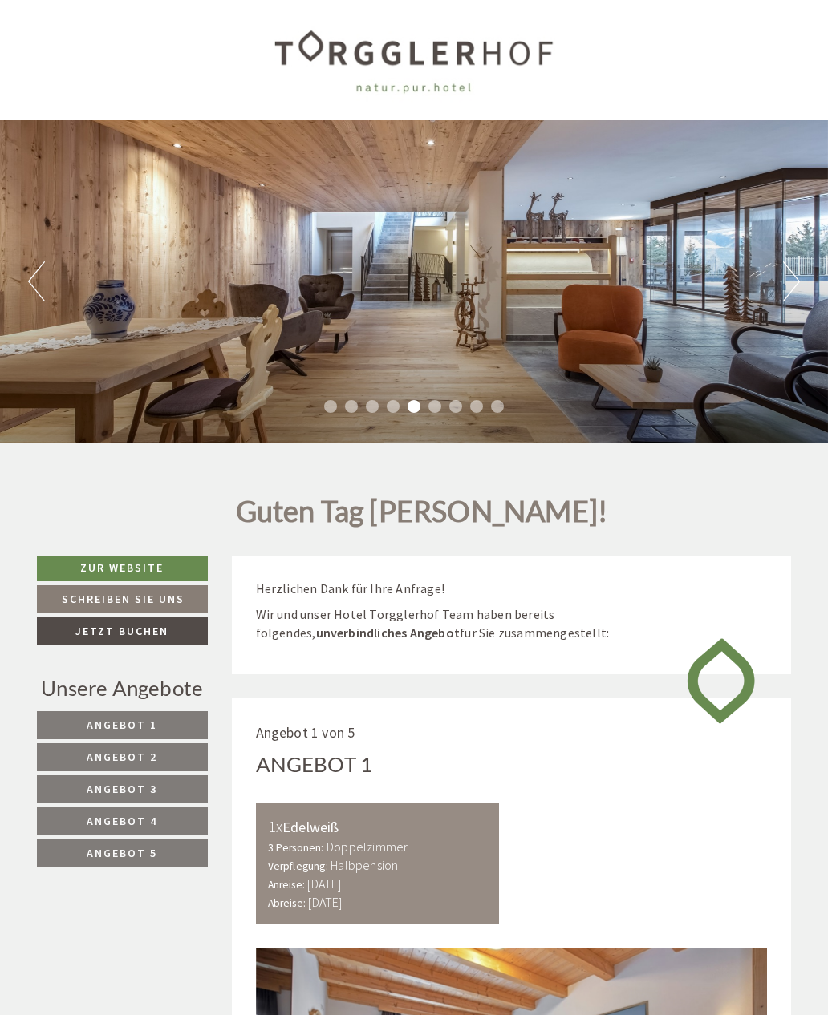
click at [790, 292] on button "Next" at bounding box center [791, 281] width 17 height 40
click at [788, 288] on button "Next" at bounding box center [791, 281] width 17 height 40
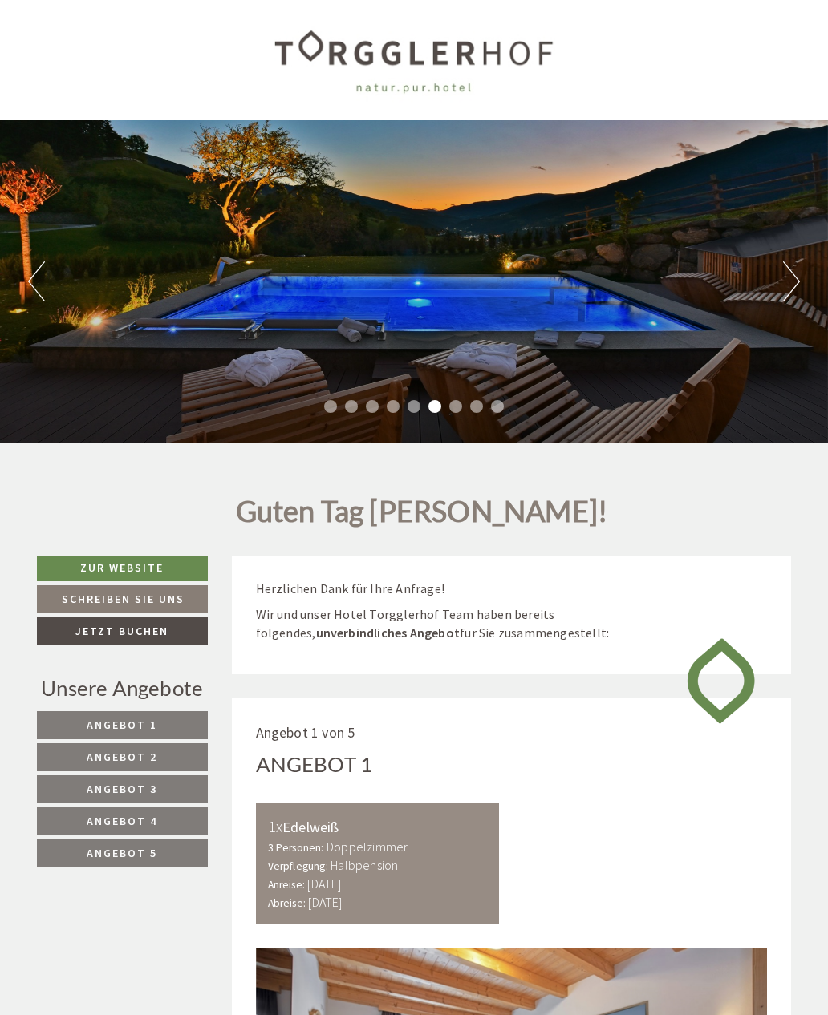
click at [788, 298] on button "Next" at bounding box center [791, 281] width 17 height 40
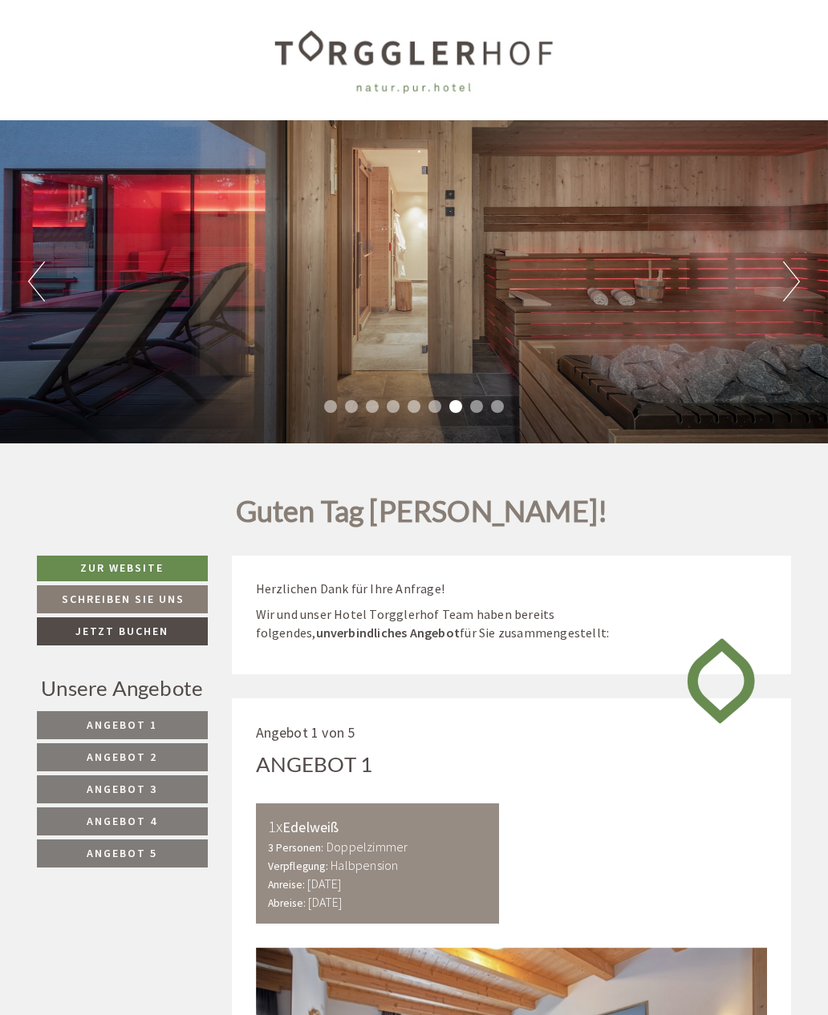
click at [784, 302] on button "Next" at bounding box center [791, 281] width 17 height 40
click at [792, 290] on button "Next" at bounding box center [791, 281] width 17 height 40
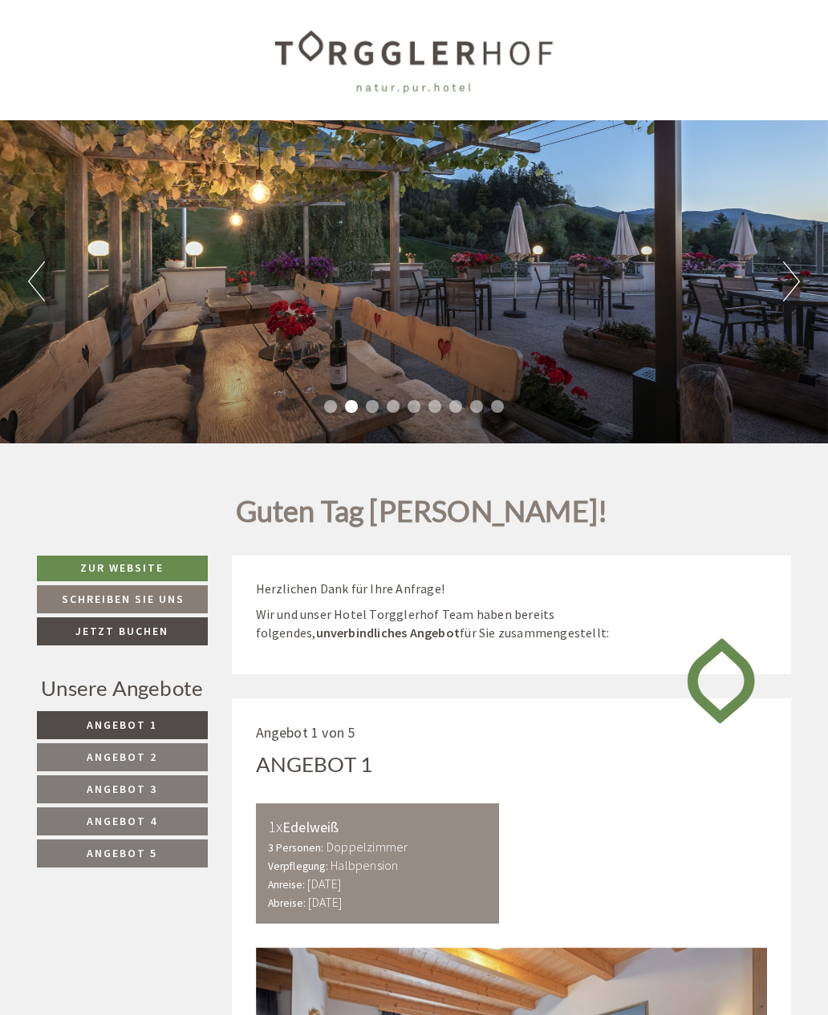
click at [810, 275] on div "Previous Next 1 2 3 4 5 6 7 8 9" at bounding box center [414, 281] width 828 height 323
click at [792, 278] on button "Next" at bounding box center [791, 281] width 17 height 40
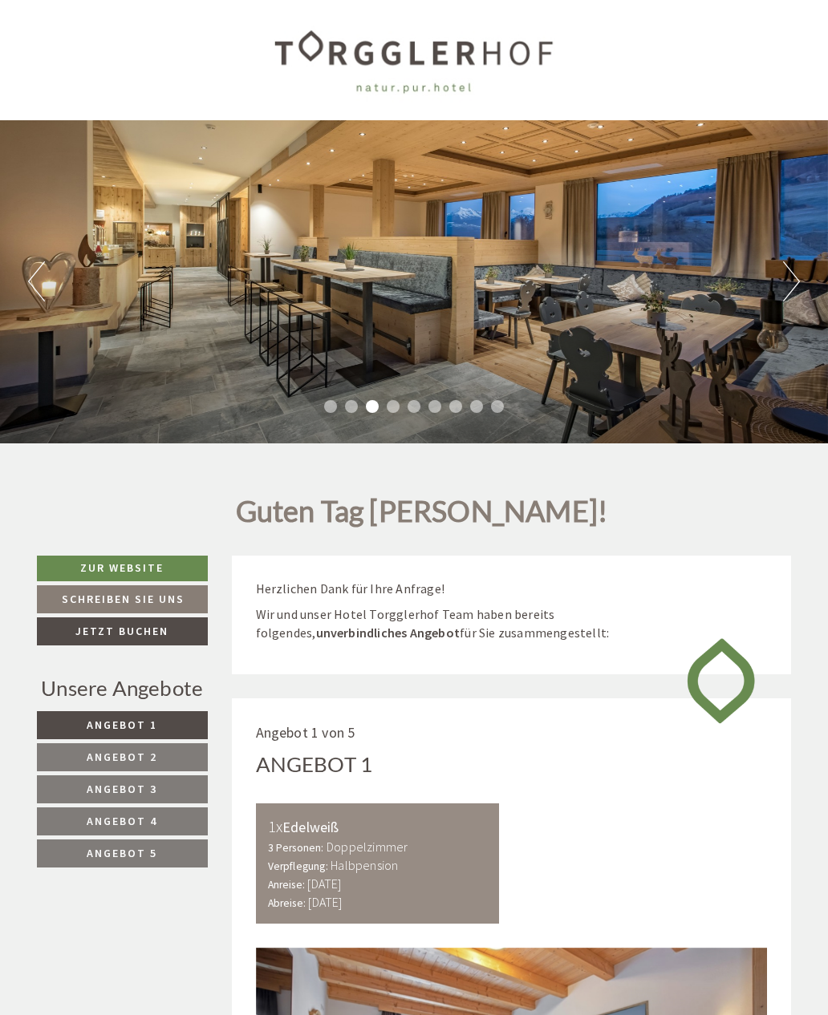
click at [787, 279] on button "Next" at bounding box center [791, 281] width 17 height 40
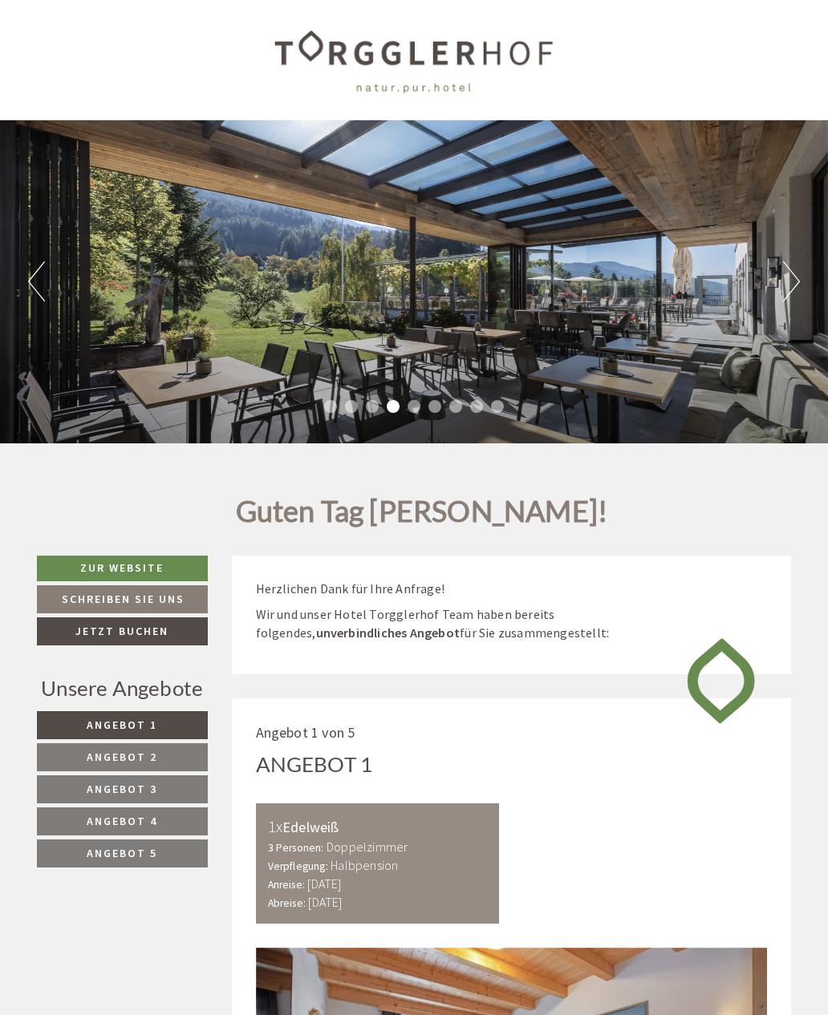
click at [790, 278] on button "Next" at bounding box center [791, 281] width 17 height 40
click at [774, 289] on div "Previous Next 1 2 3 4 5 6 7 8 9" at bounding box center [414, 281] width 828 height 323
click at [788, 278] on button "Next" at bounding box center [791, 281] width 17 height 40
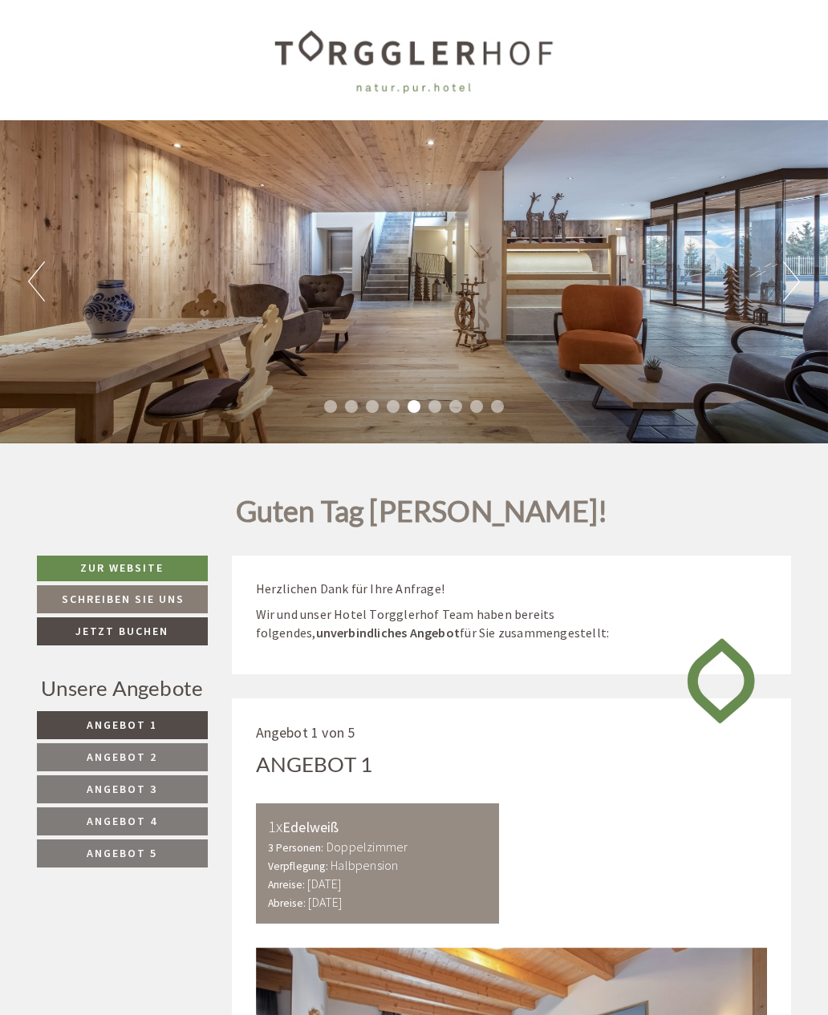
click at [789, 287] on button "Next" at bounding box center [791, 281] width 17 height 40
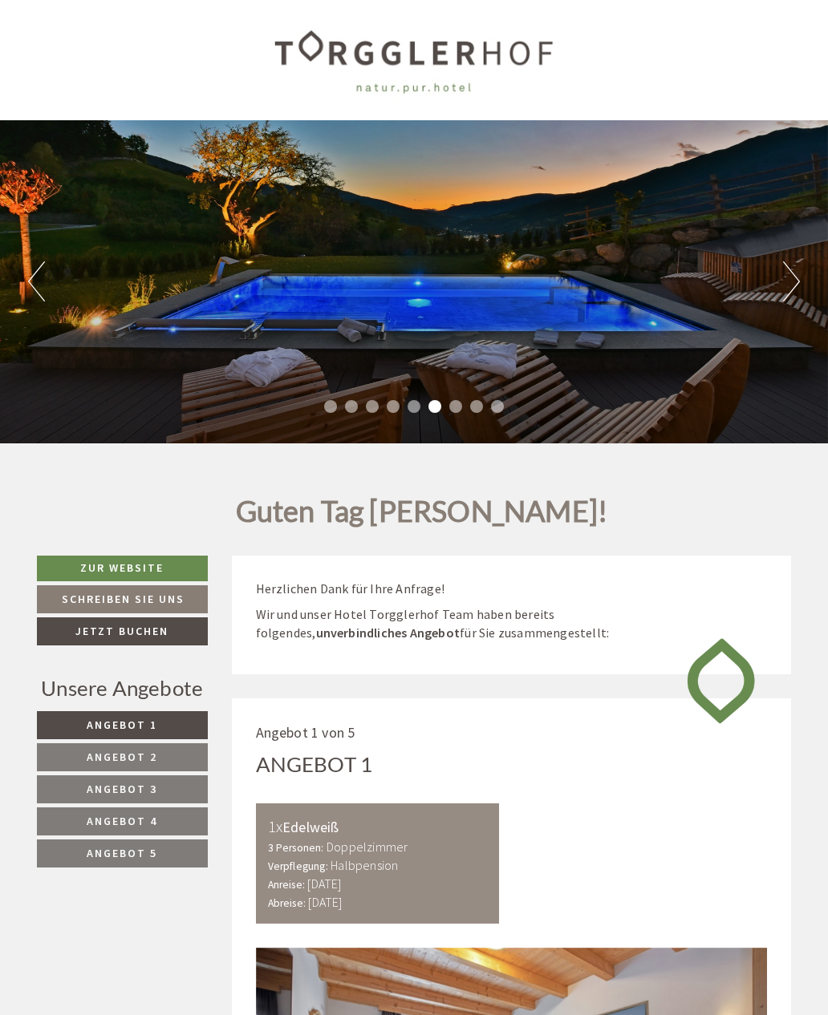
click at [788, 291] on button "Next" at bounding box center [791, 281] width 17 height 40
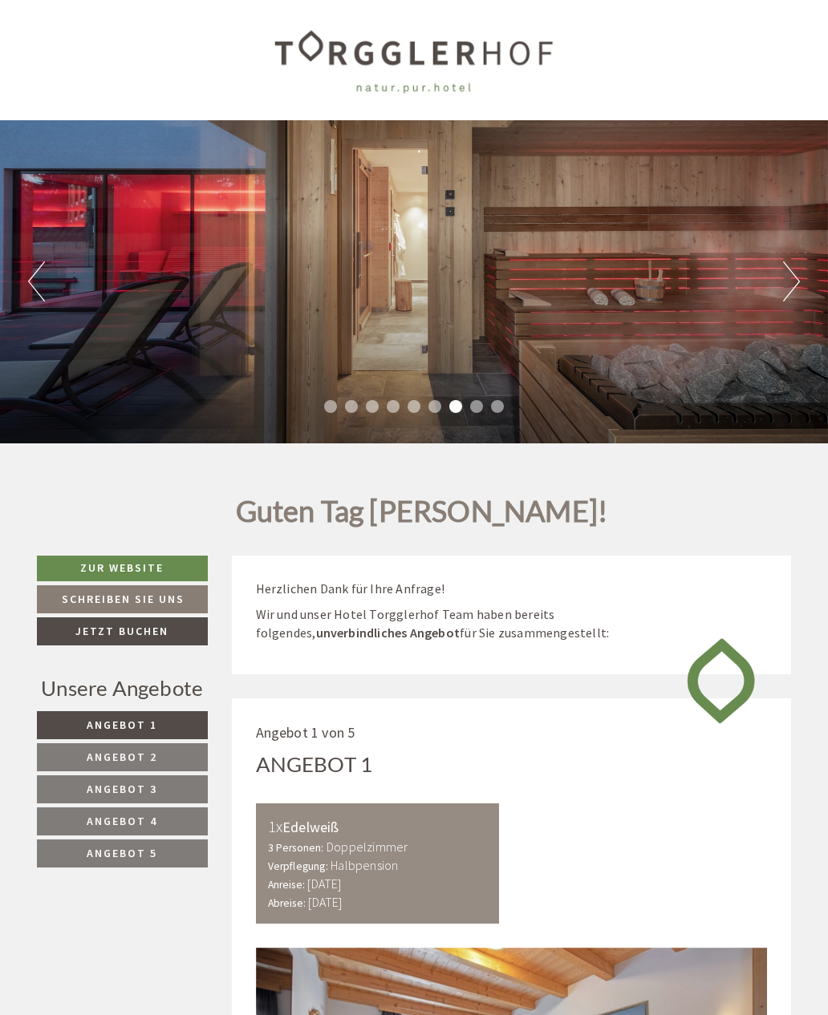
click at [788, 294] on button "Next" at bounding box center [791, 281] width 17 height 40
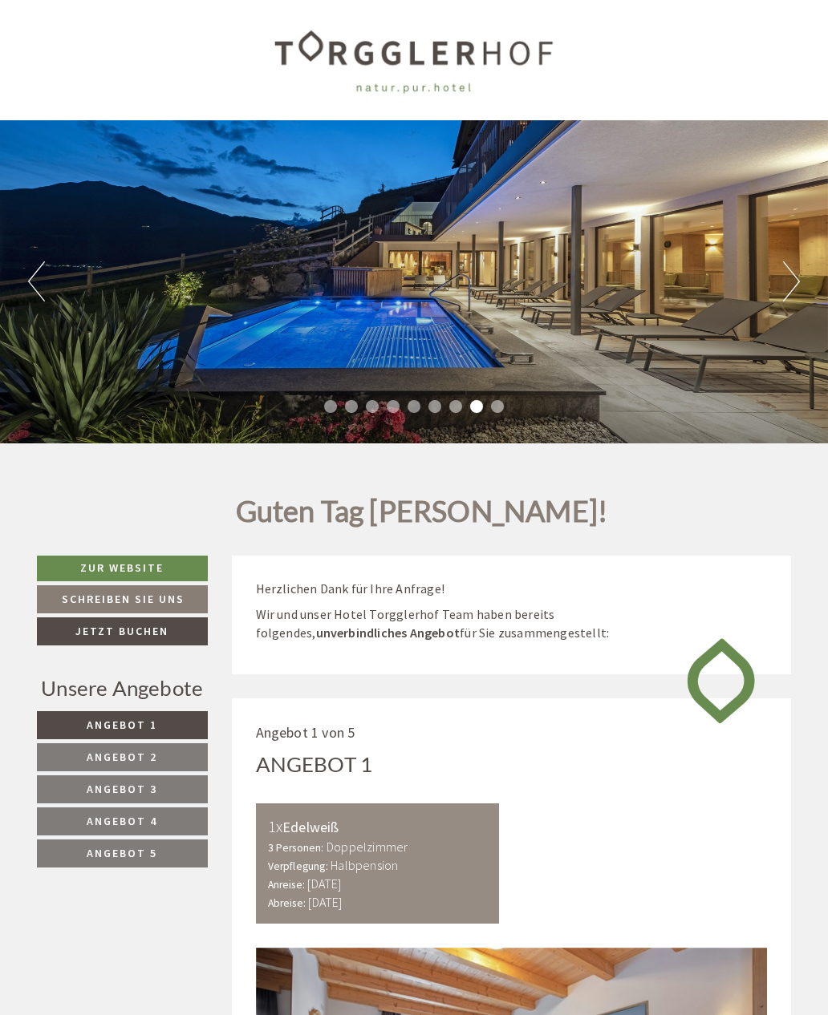
click at [797, 284] on button "Next" at bounding box center [791, 281] width 17 height 40
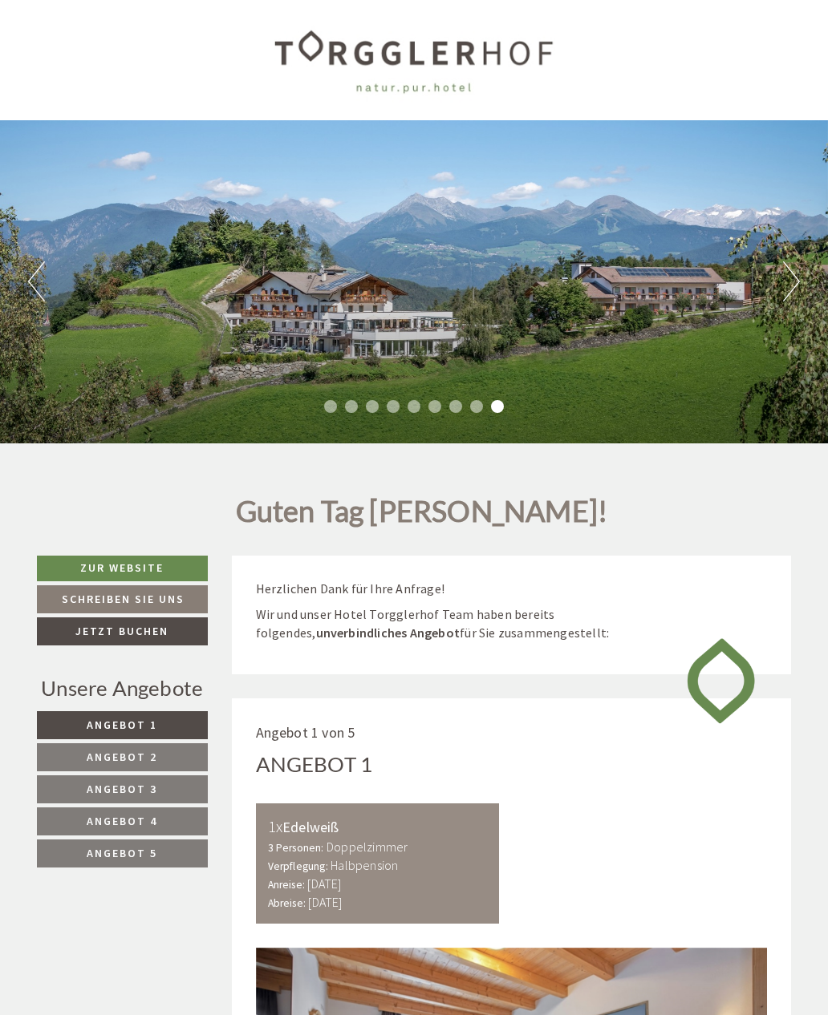
click at [788, 285] on button "Next" at bounding box center [791, 281] width 17 height 40
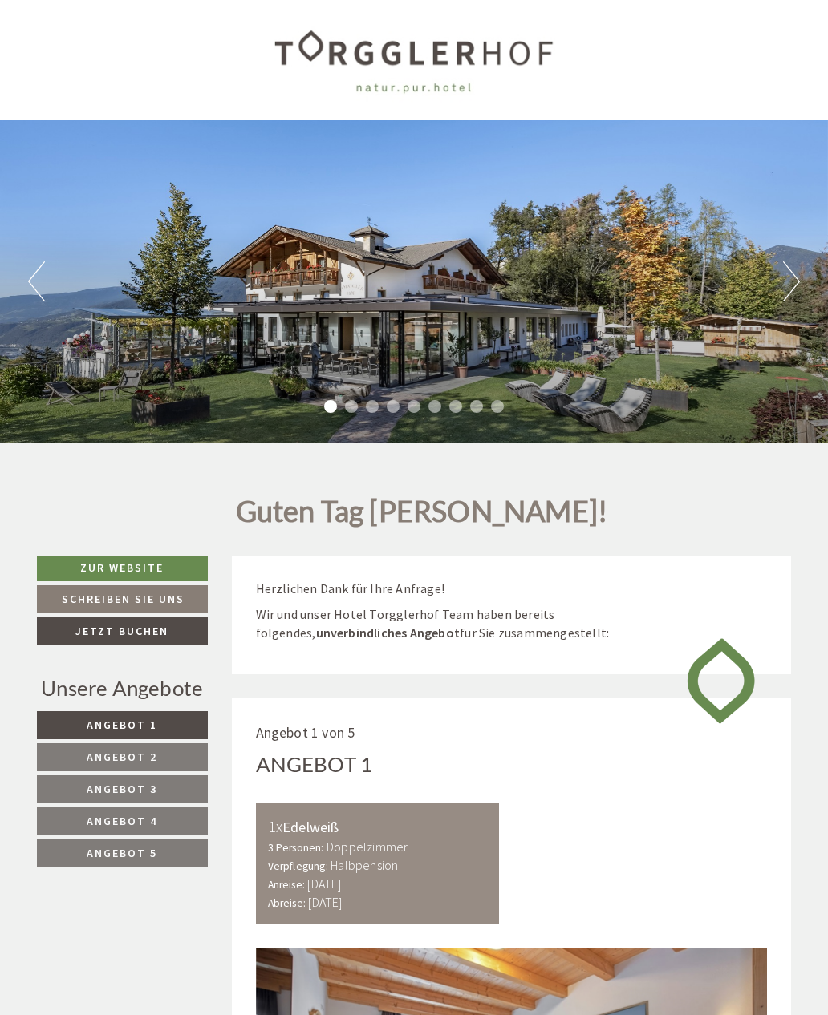
click at [788, 286] on button "Next" at bounding box center [791, 281] width 17 height 40
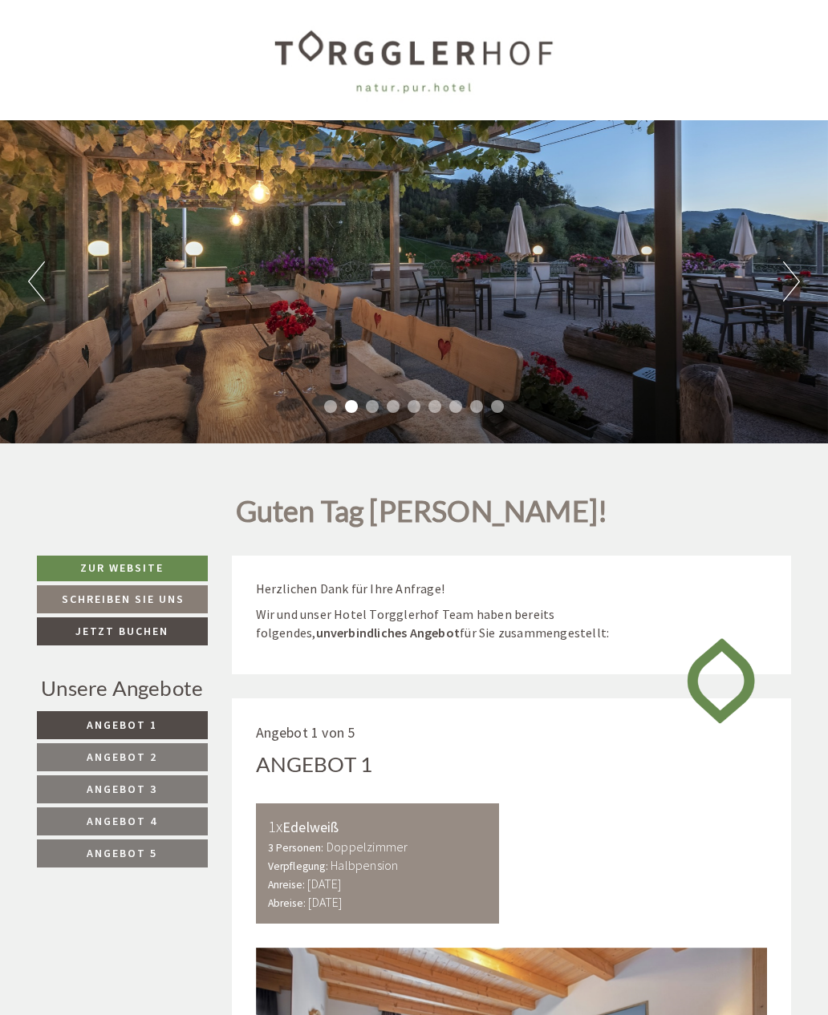
click at [787, 290] on button "Next" at bounding box center [791, 281] width 17 height 40
